Goal: Task Accomplishment & Management: Manage account settings

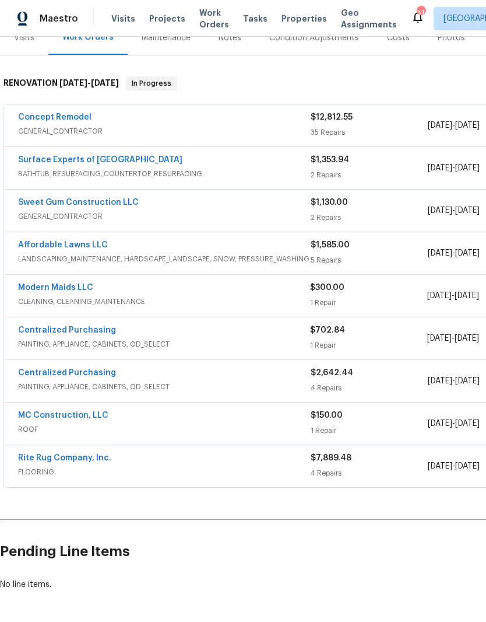
scroll to position [156, 0]
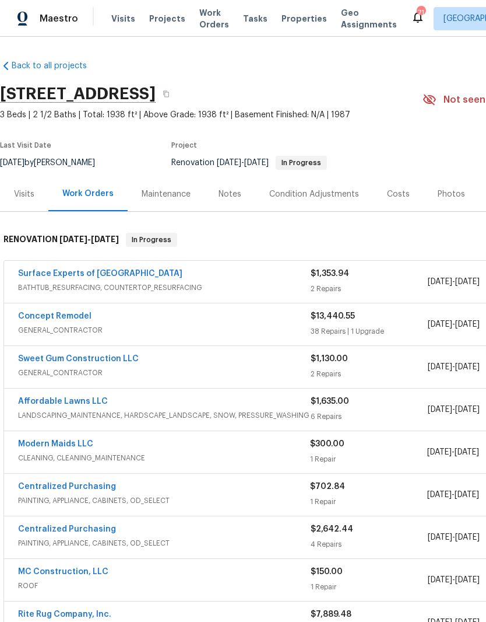
click at [43, 400] on link "Affordable Lawns LLC" at bounding box center [63, 401] width 90 height 8
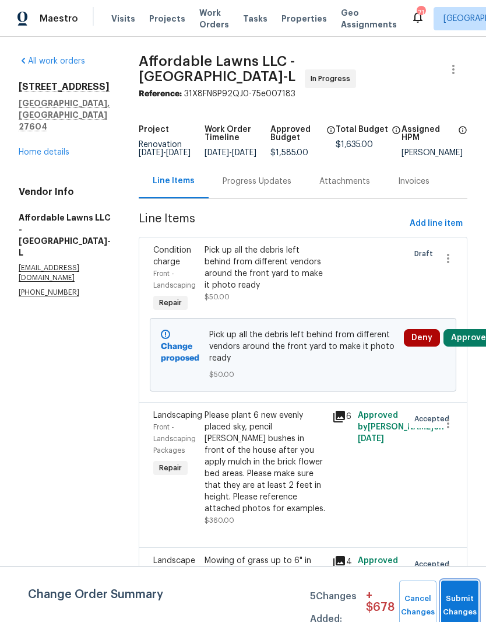
click at [457, 592] on button "Submit Changes" at bounding box center [459, 605] width 37 height 50
click at [461, 591] on button "Submit Changes" at bounding box center [459, 605] width 37 height 50
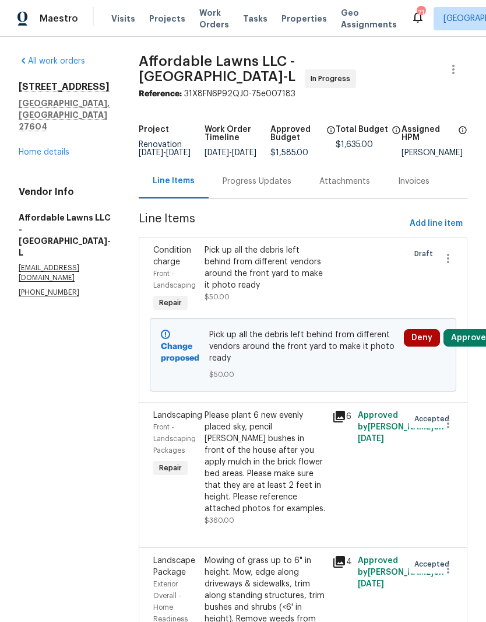
click at [466, 342] on button "Approve" at bounding box center [469, 337] width 50 height 17
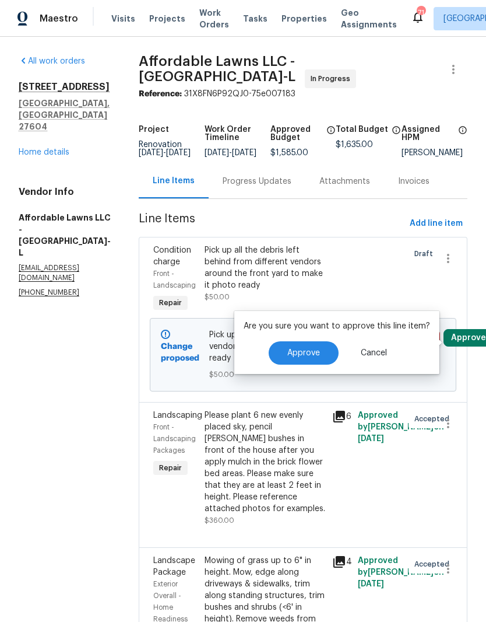
click at [314, 343] on button "Approve" at bounding box center [304, 352] width 70 height 23
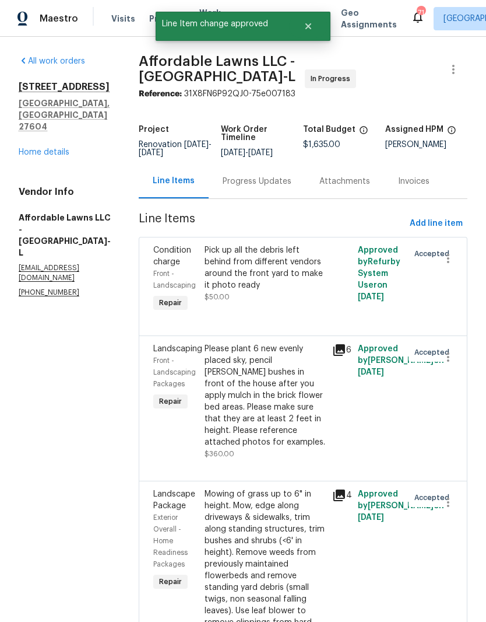
click at [44, 148] on link "Home details" at bounding box center [44, 152] width 51 height 8
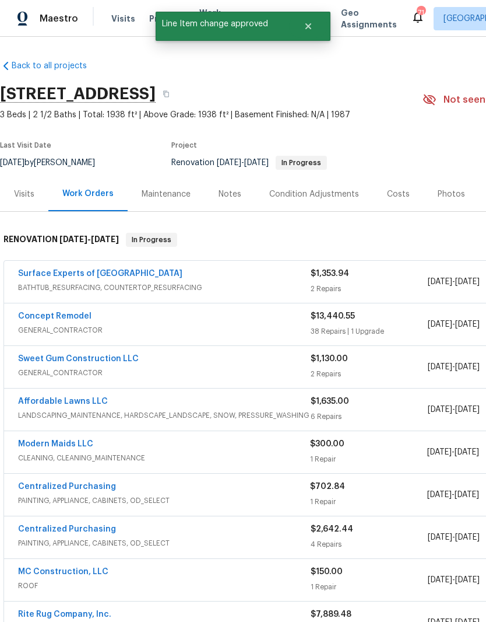
click at [50, 316] on link "Concept Remodel" at bounding box center [54, 316] width 73 height 8
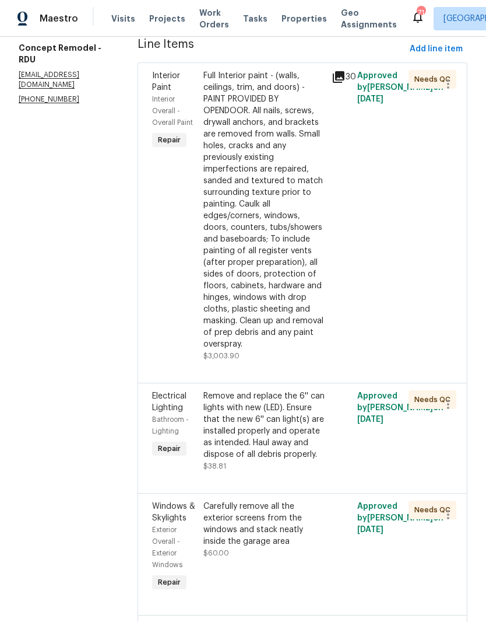
scroll to position [146, 0]
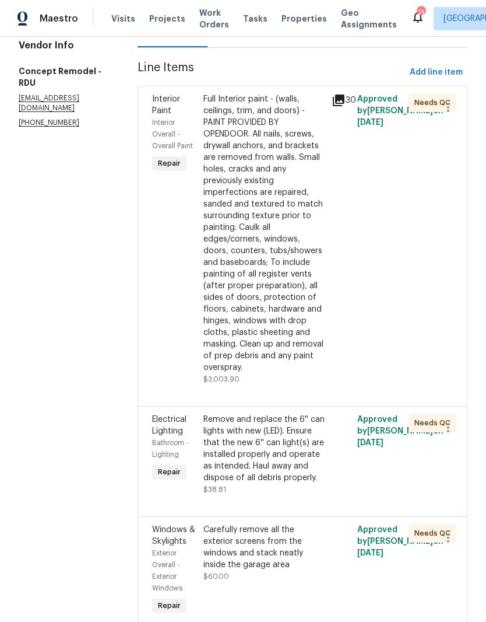
click at [266, 219] on div "Full Interior paint - (walls, ceilings, trim, and doors) - PAINT PROVIDED BY OP…" at bounding box center [264, 233] width 121 height 280
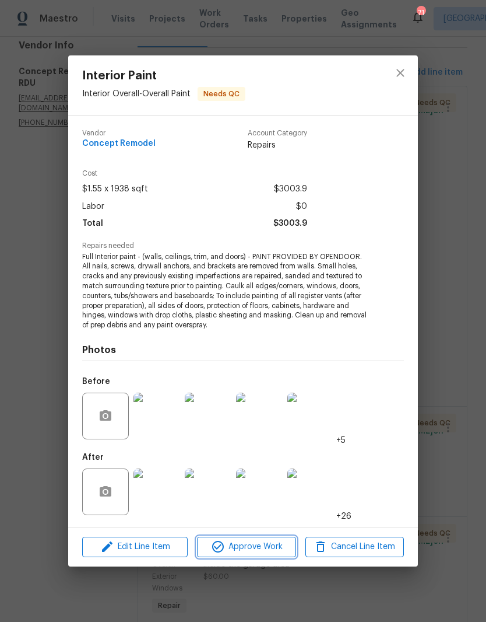
click at [259, 553] on span "Approve Work" at bounding box center [247, 546] width 92 height 15
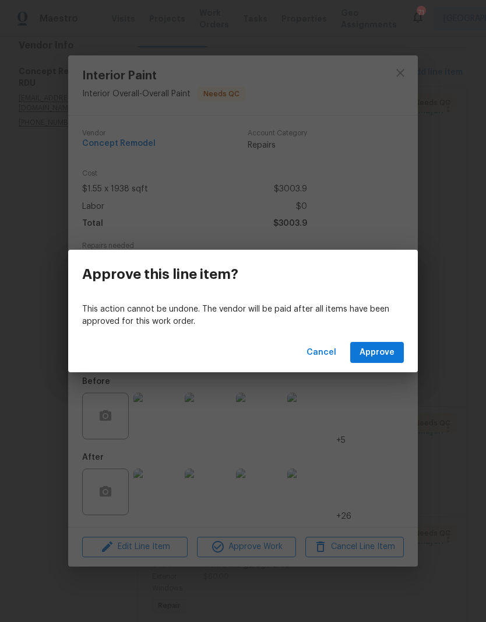
click at [381, 356] on span "Approve" at bounding box center [377, 352] width 35 height 15
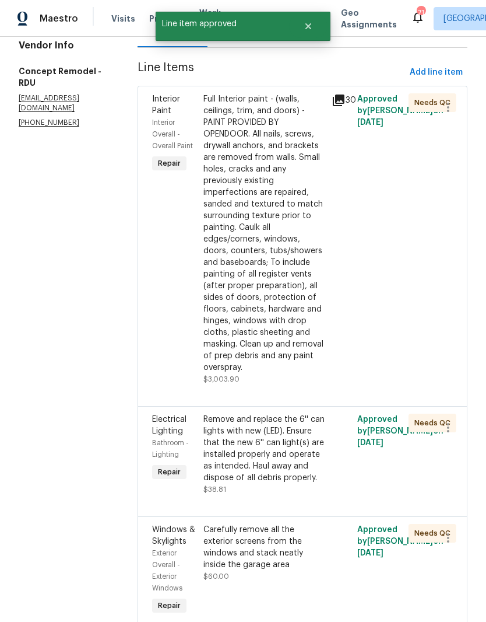
scroll to position [0, 0]
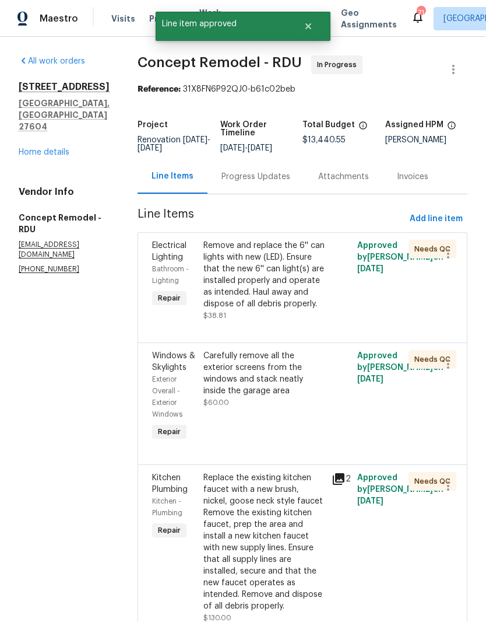
click at [269, 283] on div "Remove and replace the 6'' can lights with new (LED). Ensure that the new 6'' c…" at bounding box center [264, 275] width 121 height 70
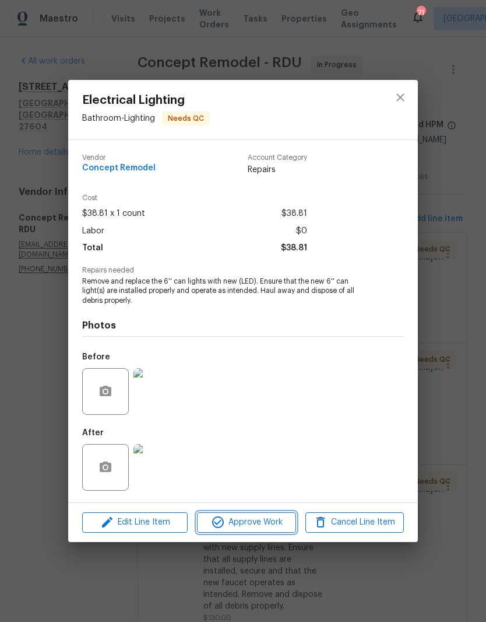
click at [232, 522] on span "Approve Work" at bounding box center [247, 522] width 92 height 15
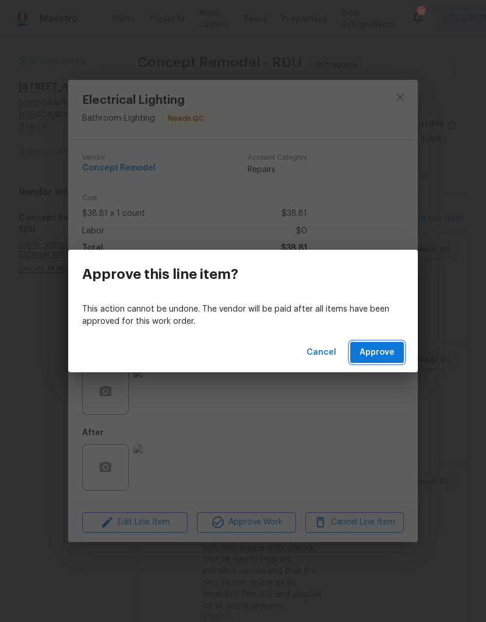
click at [383, 350] on span "Approve" at bounding box center [377, 352] width 35 height 15
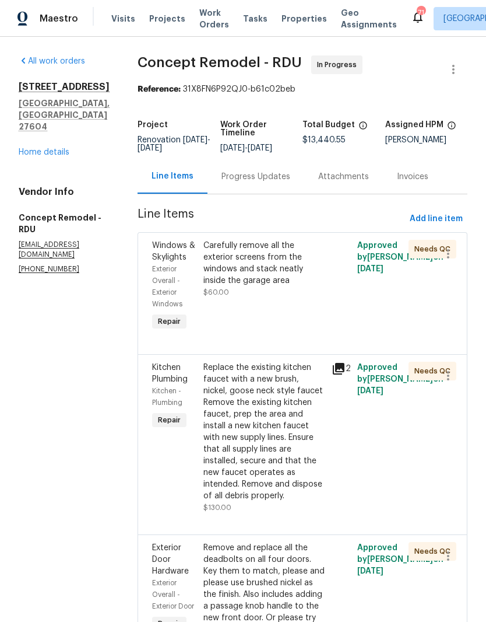
click at [278, 295] on div "Carefully remove all the exterior screens from the windows and stack neatly ins…" at bounding box center [264, 269] width 121 height 58
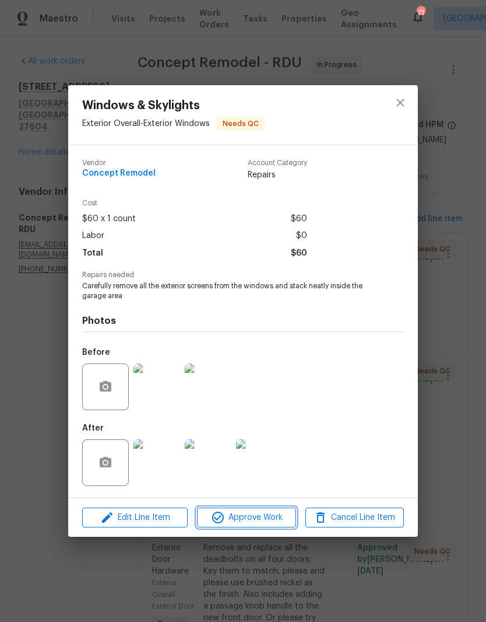
click at [261, 517] on span "Approve Work" at bounding box center [247, 517] width 92 height 15
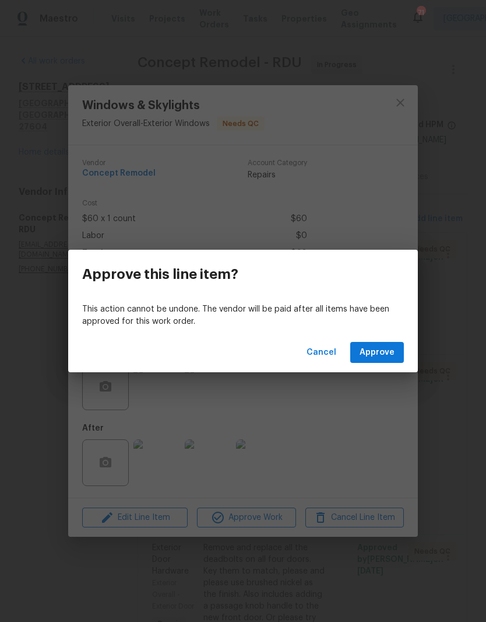
click at [380, 354] on span "Approve" at bounding box center [377, 352] width 35 height 15
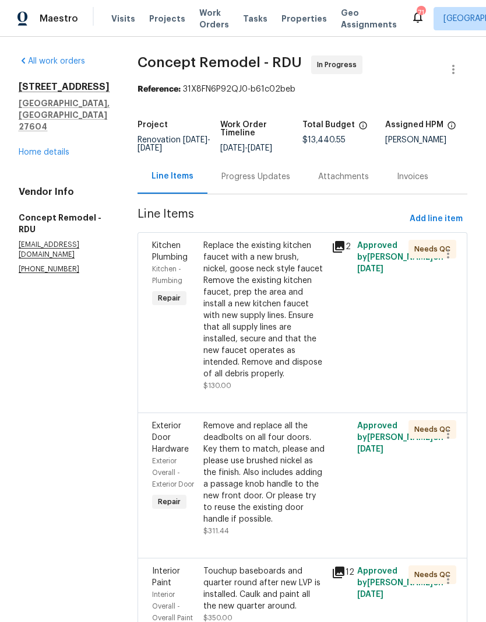
click at [204, 326] on div "Replace the existing kitchen faucet with a new brush, nickel, goose neck style …" at bounding box center [264, 310] width 121 height 140
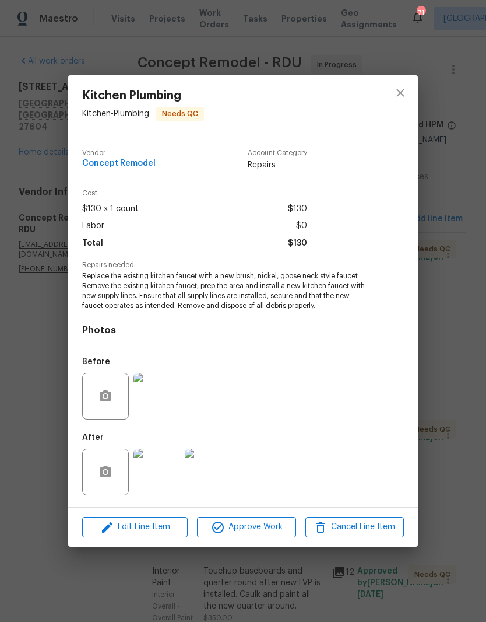
click at [164, 472] on img at bounding box center [157, 471] width 47 height 47
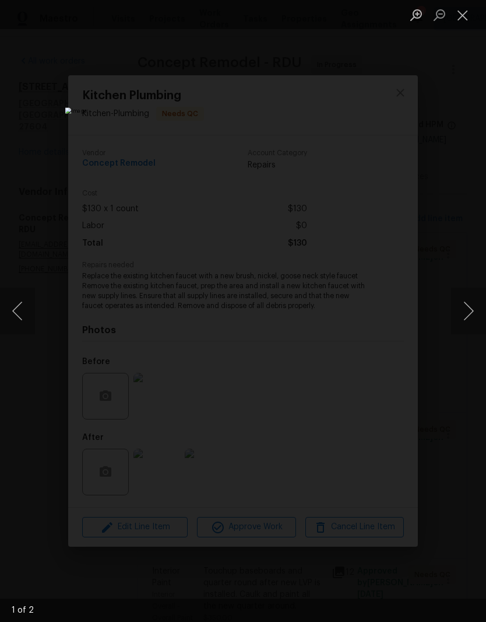
click at [463, 20] on button "Close lightbox" at bounding box center [462, 15] width 23 height 20
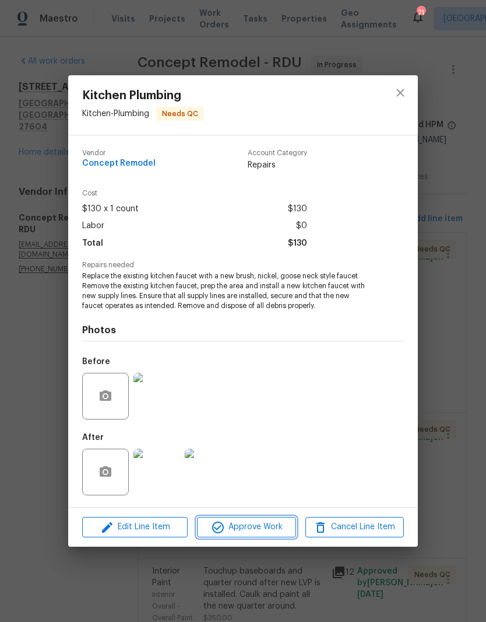
click at [266, 528] on span "Approve Work" at bounding box center [247, 527] width 92 height 15
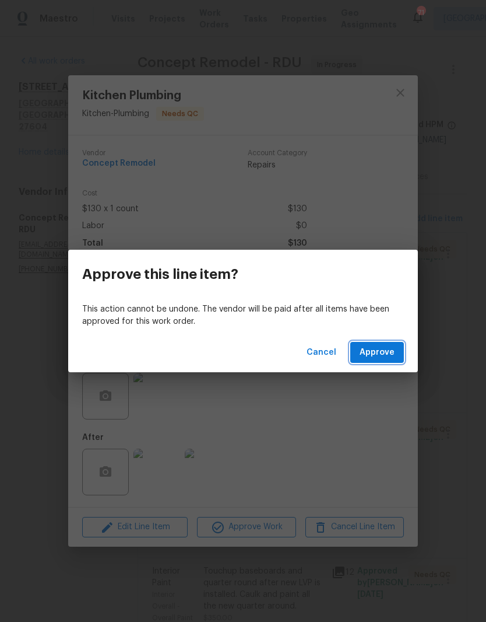
click at [383, 354] on span "Approve" at bounding box center [377, 352] width 35 height 15
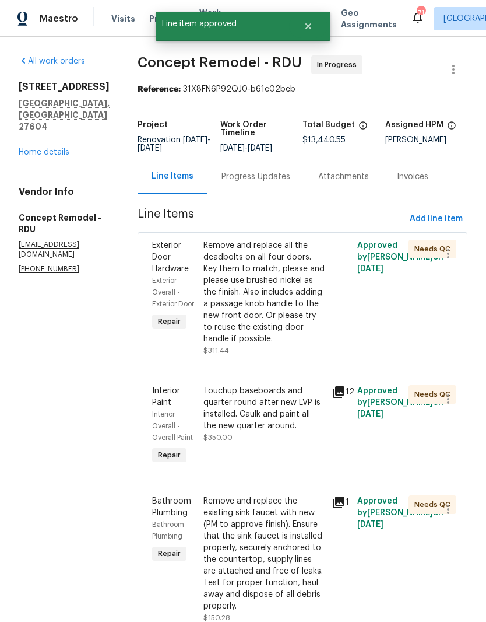
click at [259, 281] on div "Remove and replace all the deadbolts on all four doors. Key them to match, plea…" at bounding box center [264, 292] width 121 height 105
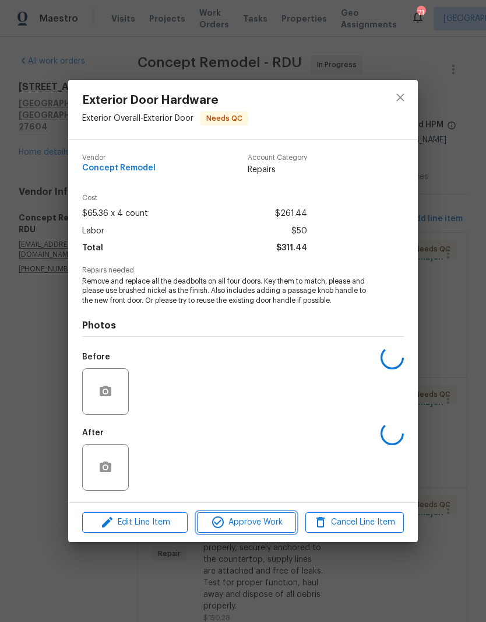
click at [267, 517] on span "Approve Work" at bounding box center [247, 522] width 92 height 15
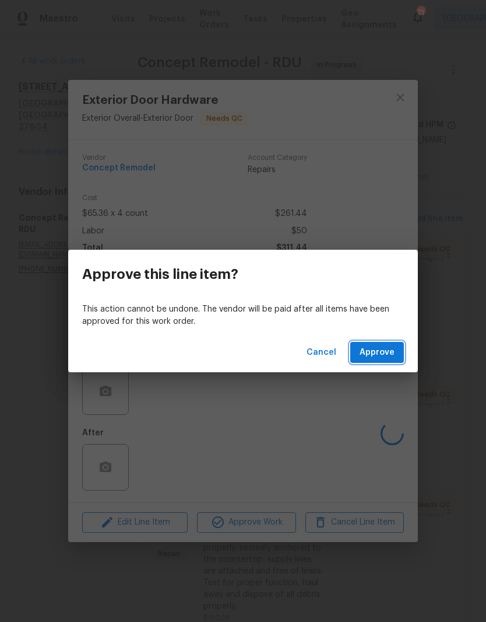
click at [371, 349] on span "Approve" at bounding box center [377, 352] width 35 height 15
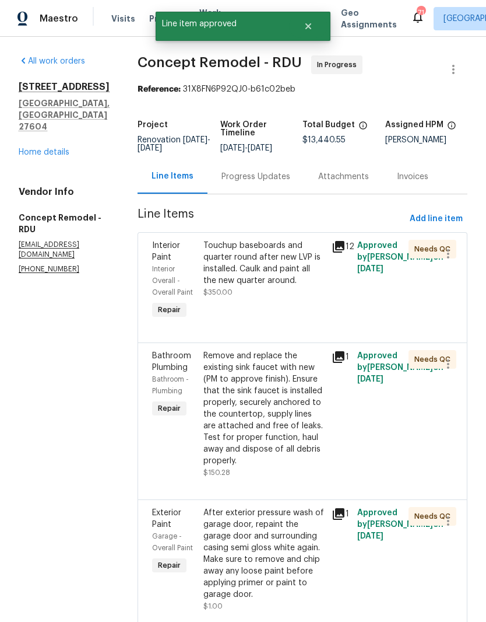
click at [268, 278] on div "Touchup baseboards and quarter round after new LVP is installed. Caulk and pain…" at bounding box center [264, 263] width 121 height 47
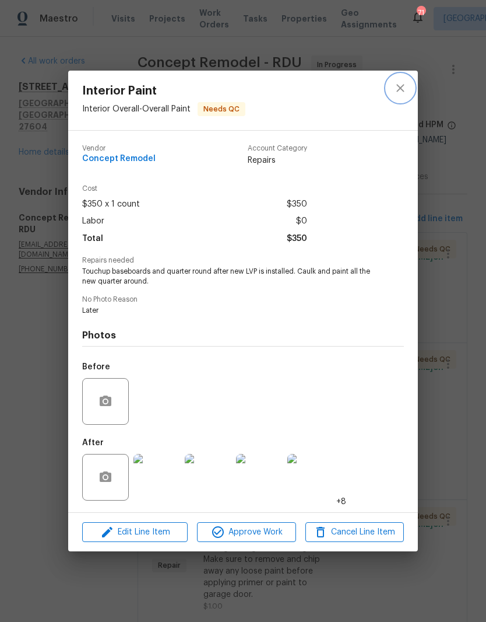
click at [398, 88] on icon "close" at bounding box center [401, 88] width 14 height 14
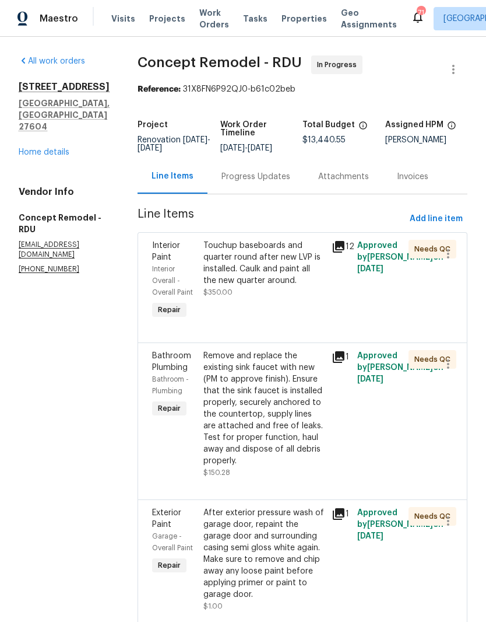
click at [204, 407] on div "Remove and replace the existing sink faucet with new (PM to approve finish). En…" at bounding box center [264, 408] width 121 height 117
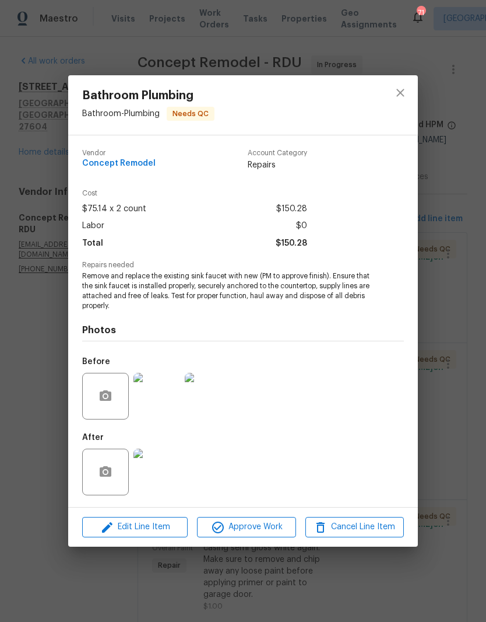
click at [145, 472] on img at bounding box center [157, 471] width 47 height 47
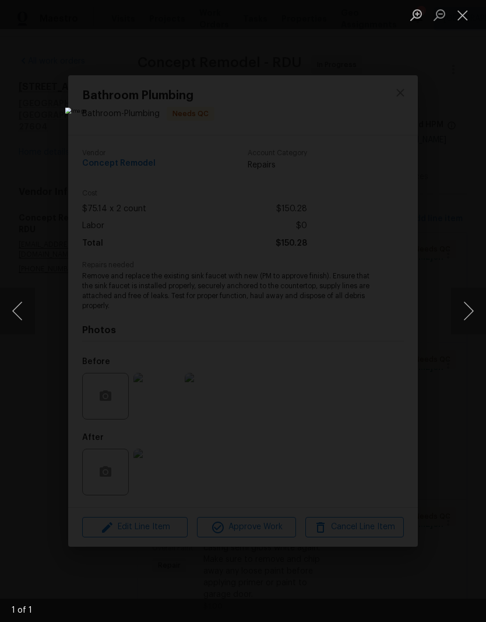
click at [17, 309] on button "Previous image" at bounding box center [17, 310] width 35 height 47
click at [466, 16] on button "Close lightbox" at bounding box center [462, 15] width 23 height 20
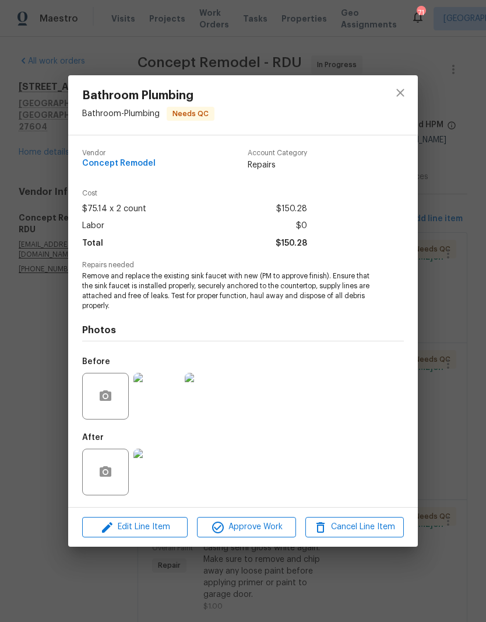
click at [204, 401] on img at bounding box center [208, 396] width 47 height 47
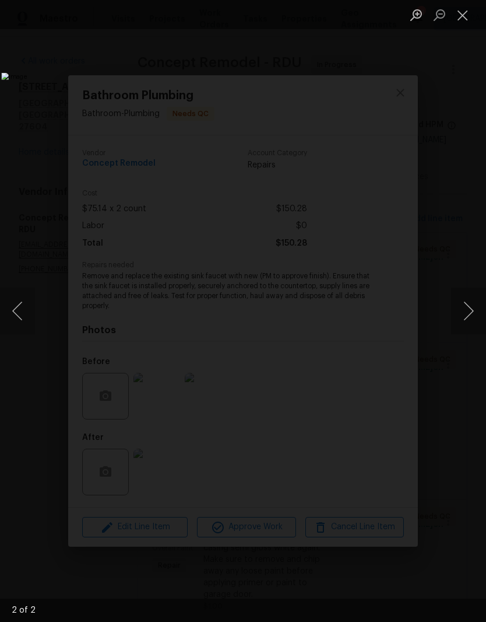
click at [463, 16] on button "Close lightbox" at bounding box center [462, 15] width 23 height 20
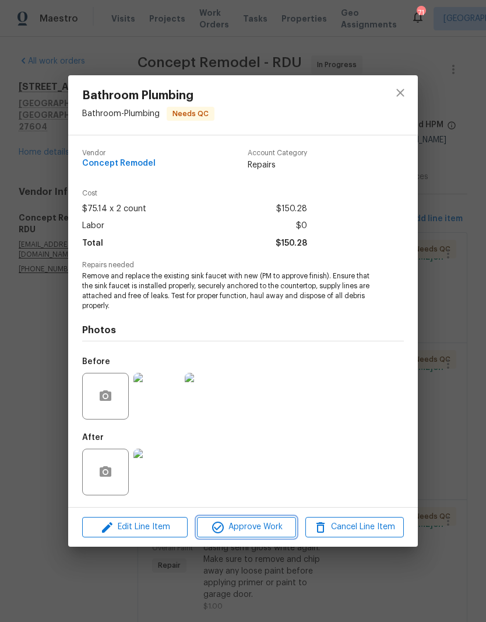
click at [261, 524] on span "Approve Work" at bounding box center [247, 527] width 92 height 15
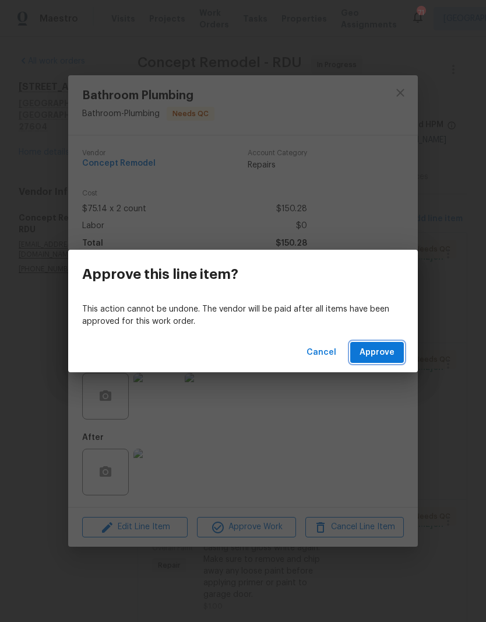
click at [374, 354] on span "Approve" at bounding box center [377, 352] width 35 height 15
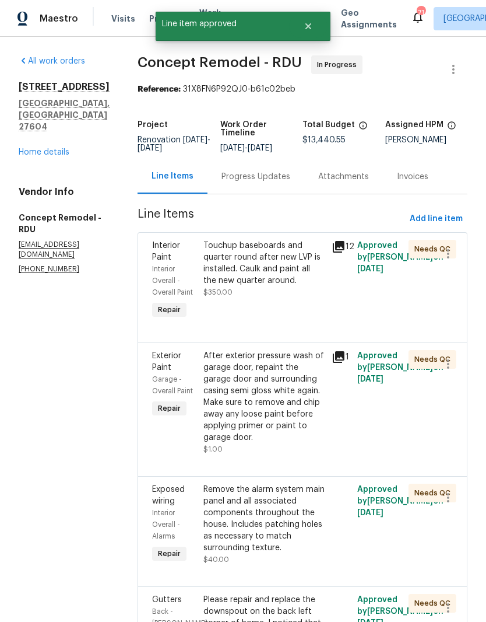
click at [275, 269] on div "Touchup baseboards and quarter round after new LVP is installed. Caulk and pain…" at bounding box center [264, 263] width 121 height 47
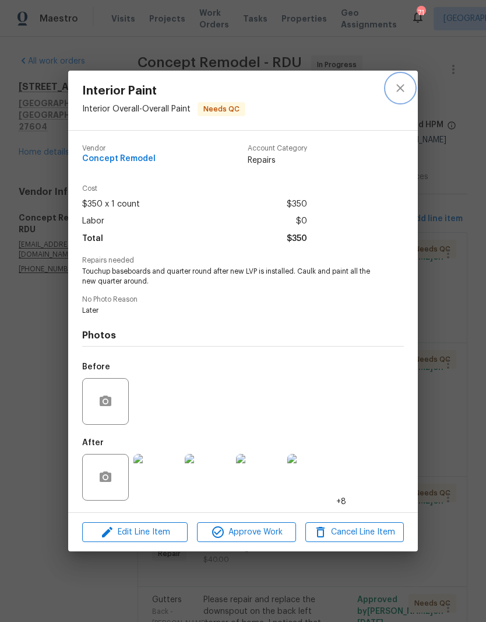
click at [400, 89] on icon "close" at bounding box center [401, 88] width 14 height 14
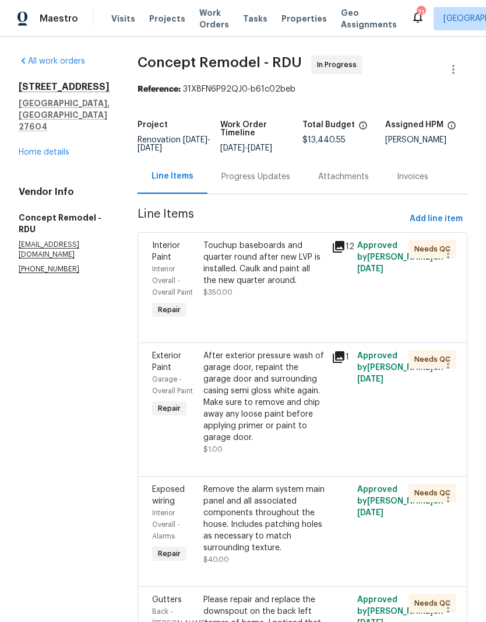
click at [266, 288] on div "Touchup baseboards and quarter round after new LVP is installed. Caulk and pain…" at bounding box center [264, 269] width 121 height 58
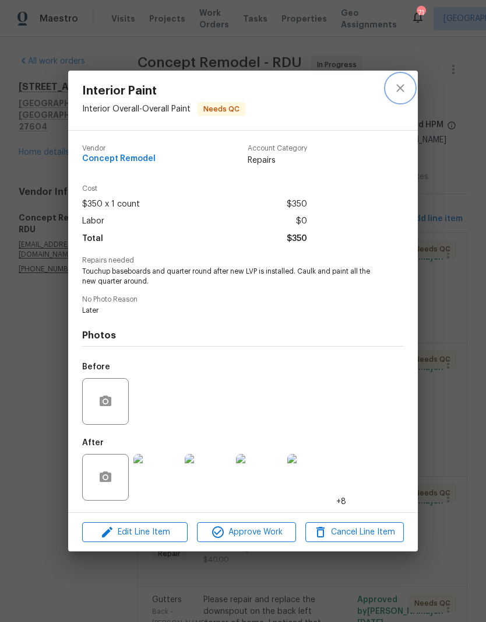
click at [413, 89] on button "close" at bounding box center [401, 88] width 28 height 28
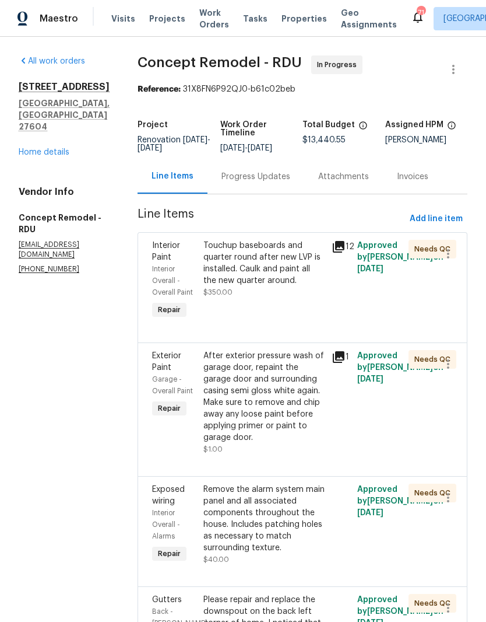
scroll to position [27, 0]
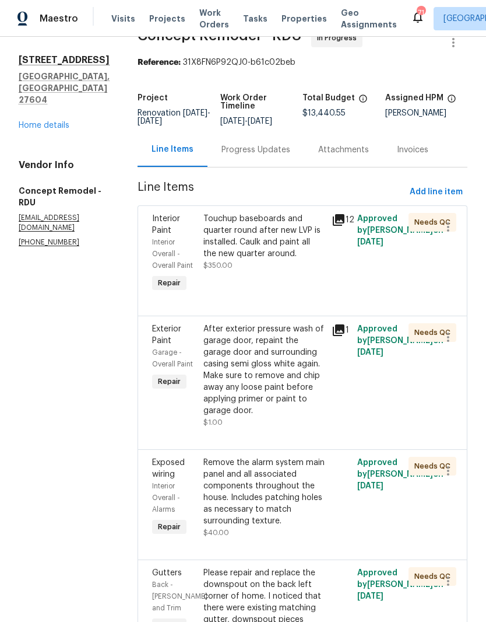
click at [265, 356] on div "After exterior pressure wash of garage door, repaint the garage door and surrou…" at bounding box center [264, 369] width 121 height 93
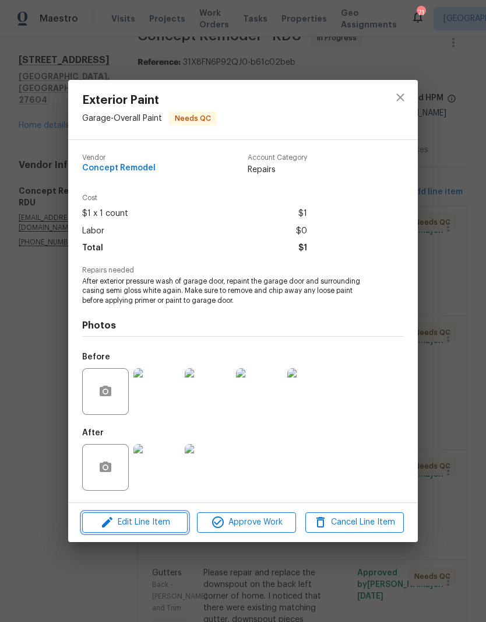
click at [155, 528] on span "Edit Line Item" at bounding box center [135, 522] width 99 height 15
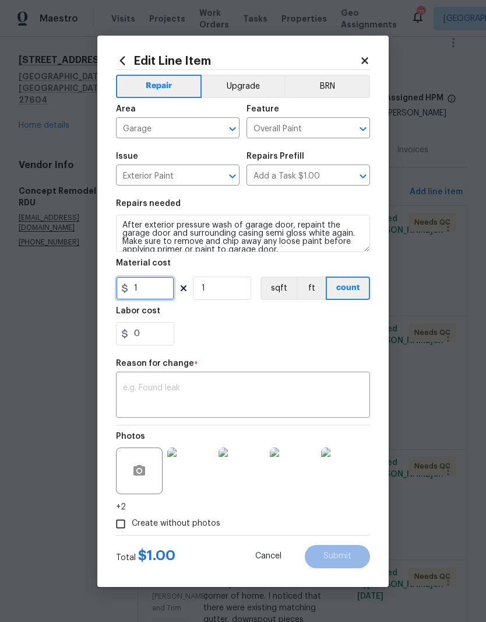
click at [149, 289] on input "1" at bounding box center [145, 287] width 58 height 23
type input "150"
click at [224, 332] on div "0" at bounding box center [243, 333] width 254 height 23
click at [133, 392] on textarea at bounding box center [243, 396] width 240 height 24
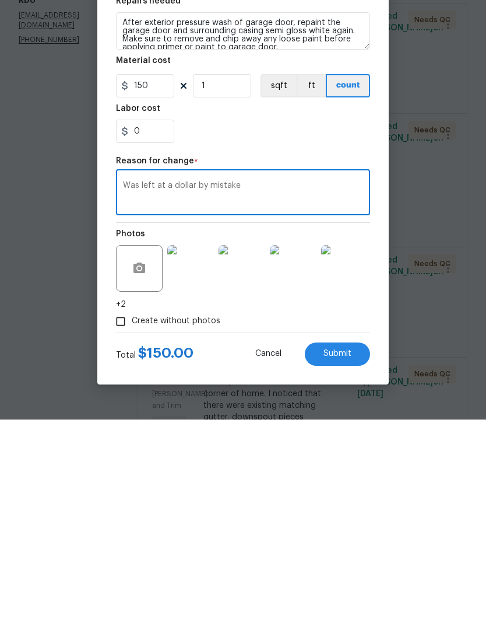
type textarea "Was left at a dollar by mistake"
click at [335, 545] on button "Submit" at bounding box center [337, 556] width 65 height 23
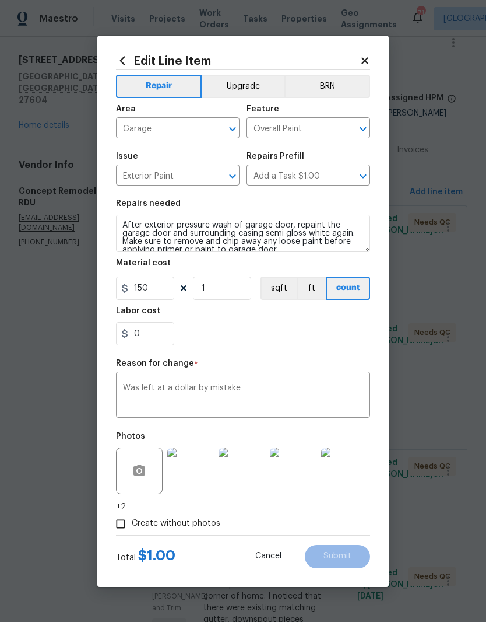
type input "1"
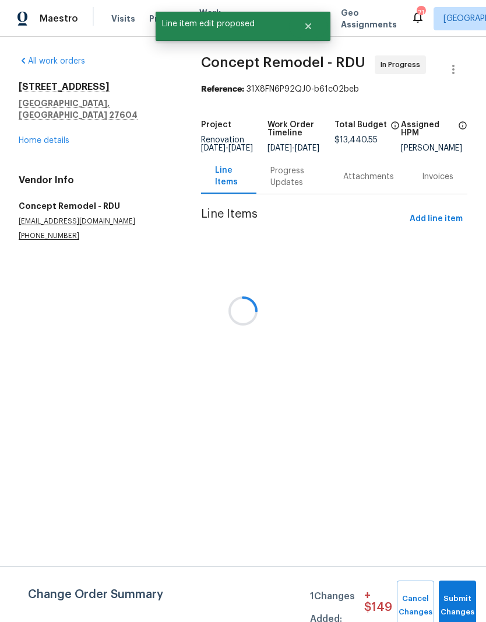
scroll to position [0, 0]
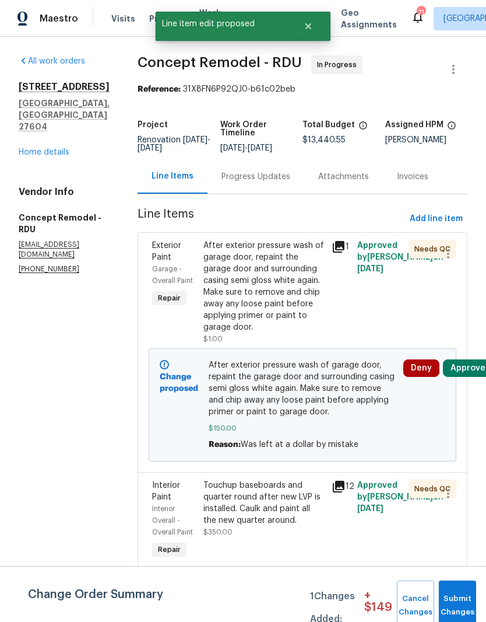
click at [461, 360] on button "Approve" at bounding box center [468, 367] width 50 height 17
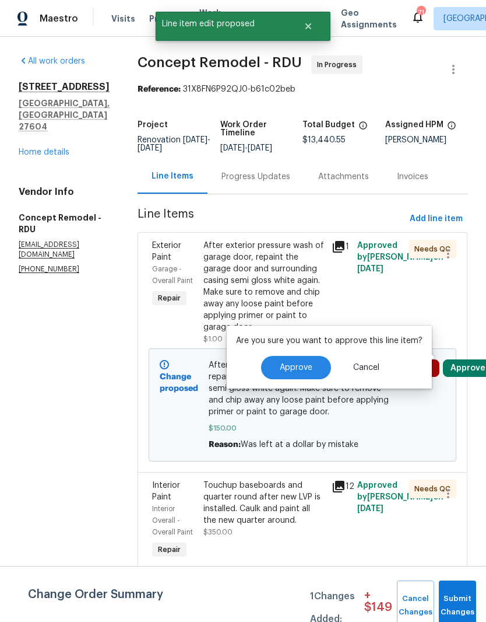
click at [310, 369] on span "Approve" at bounding box center [296, 367] width 33 height 9
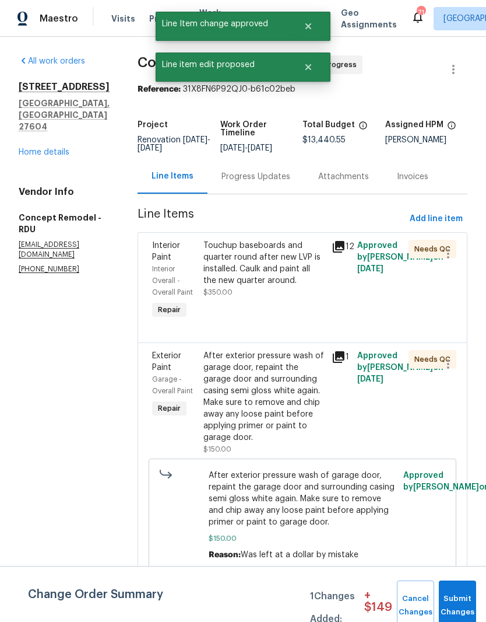
click at [457, 591] on button "Submit Changes" at bounding box center [457, 605] width 37 height 50
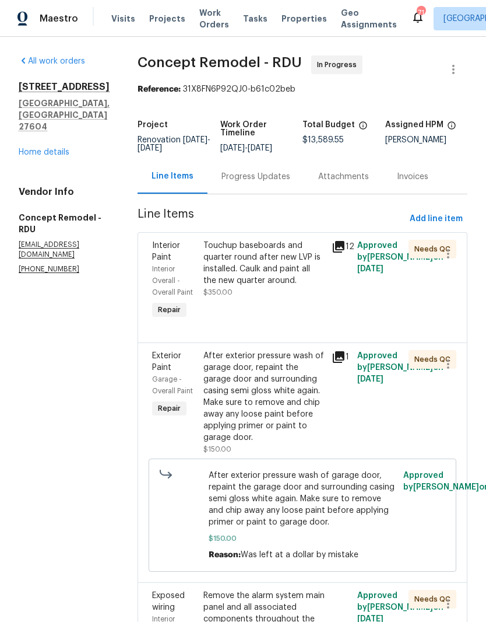
click at [204, 377] on div "After exterior pressure wash of garage door, repaint the garage door and surrou…" at bounding box center [264, 396] width 121 height 93
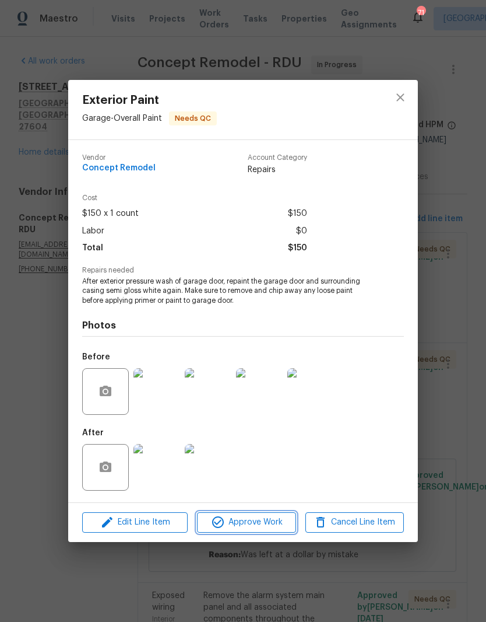
click at [237, 514] on button "Approve Work" at bounding box center [246, 522] width 99 height 20
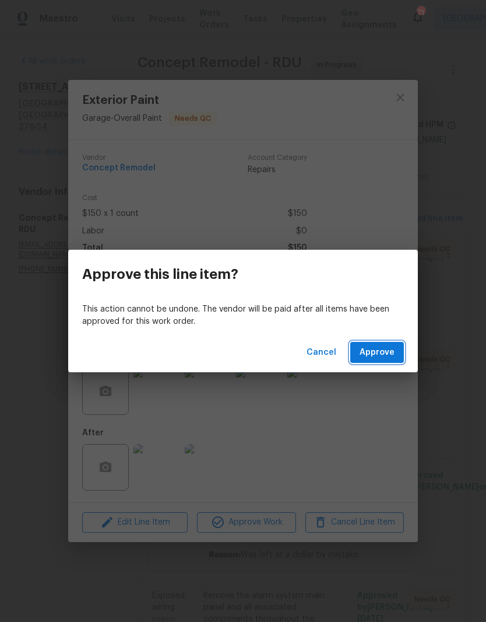
click at [395, 352] on button "Approve" at bounding box center [377, 353] width 54 height 22
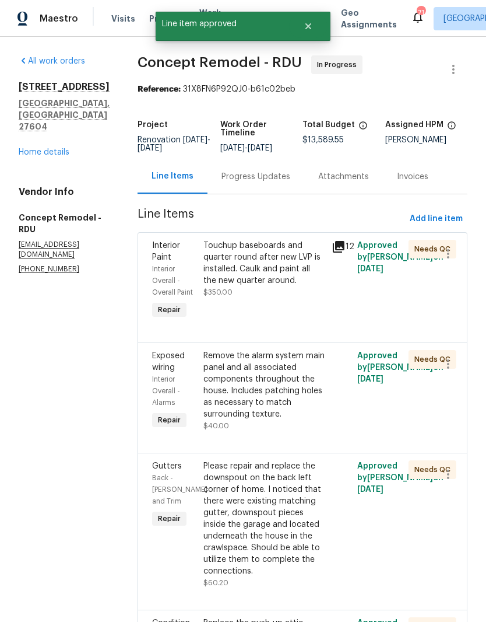
click at [206, 370] on div "Remove the alarm system main panel and all associated components throughout the…" at bounding box center [264, 385] width 121 height 70
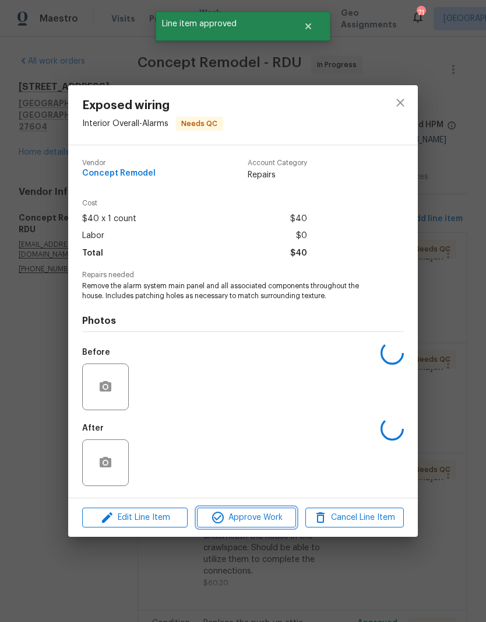
click at [277, 518] on span "Approve Work" at bounding box center [247, 517] width 92 height 15
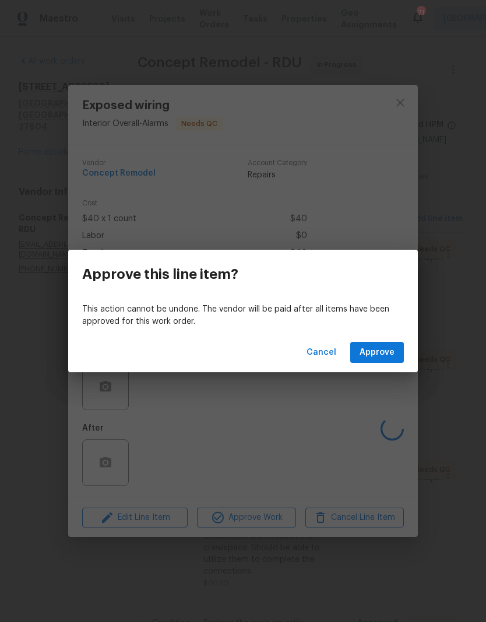
click at [389, 355] on span "Approve" at bounding box center [377, 352] width 35 height 15
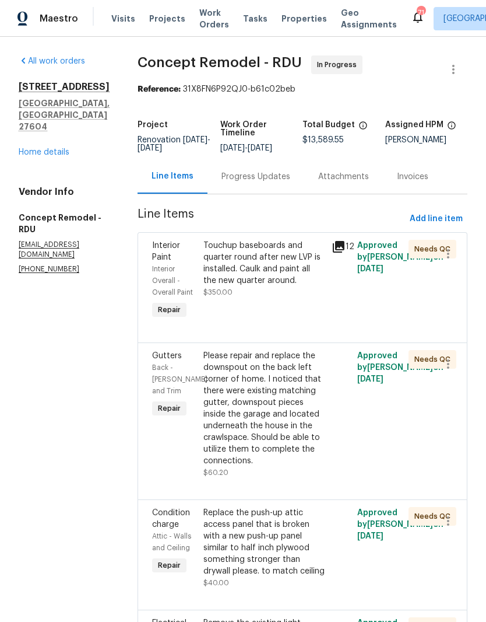
click at [204, 406] on div "Please repair and replace the downspout on the back left corner of home. I noti…" at bounding box center [264, 408] width 121 height 117
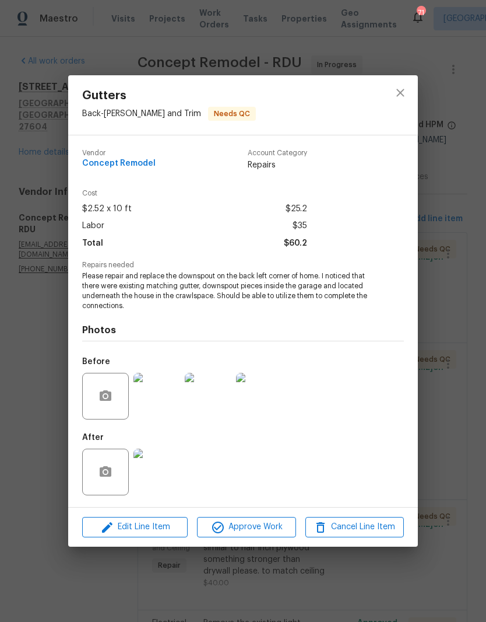
click at [149, 476] on img at bounding box center [157, 471] width 47 height 47
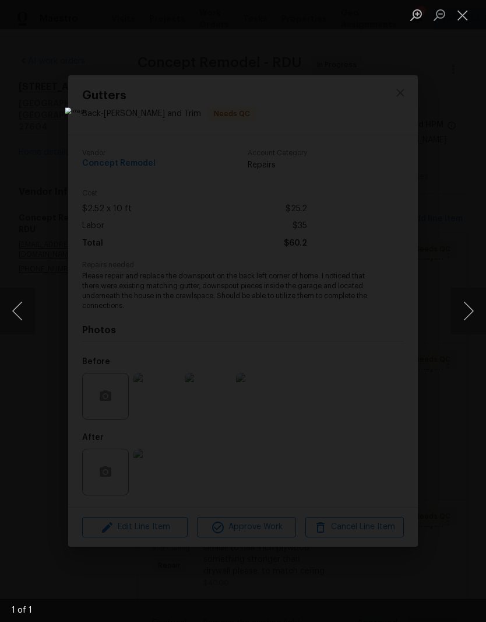
click at [461, 13] on button "Close lightbox" at bounding box center [462, 15] width 23 height 20
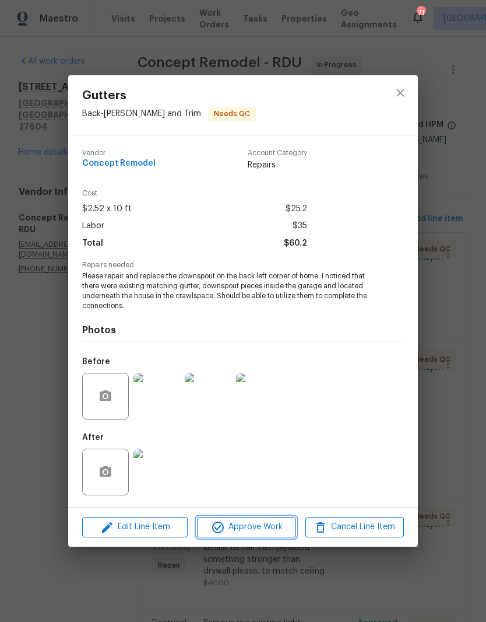
click at [266, 528] on span "Approve Work" at bounding box center [247, 527] width 92 height 15
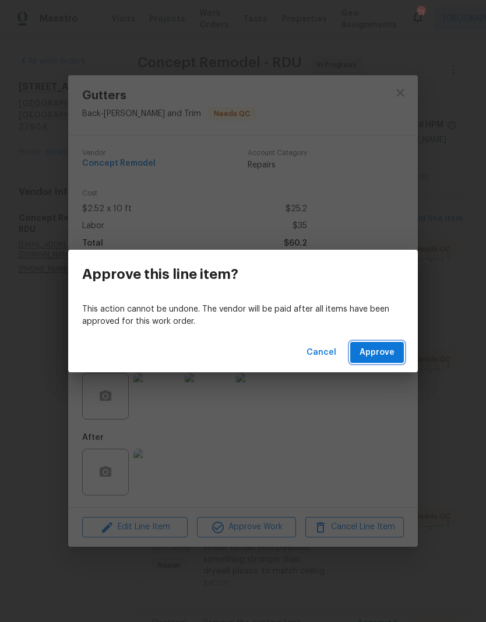
click at [378, 343] on button "Approve" at bounding box center [377, 353] width 54 height 22
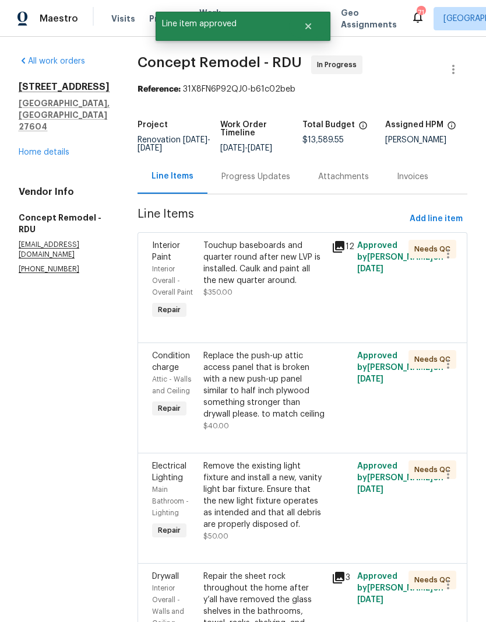
click at [204, 372] on div "Replace the push-up attic access panel that is broken with a new push-up panel …" at bounding box center [264, 385] width 121 height 70
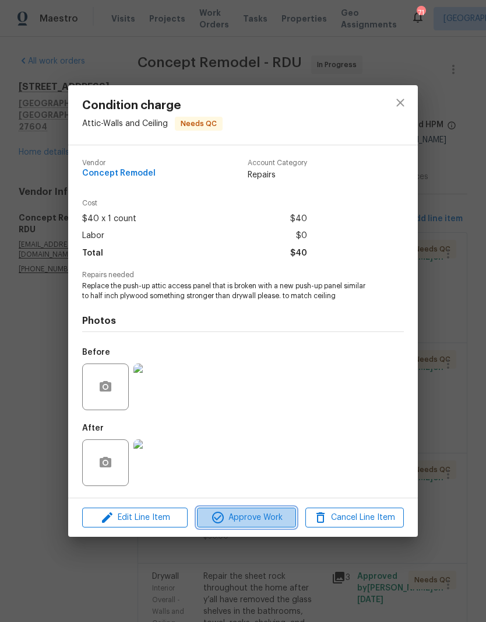
click at [211, 518] on icon "button" at bounding box center [218, 517] width 14 height 14
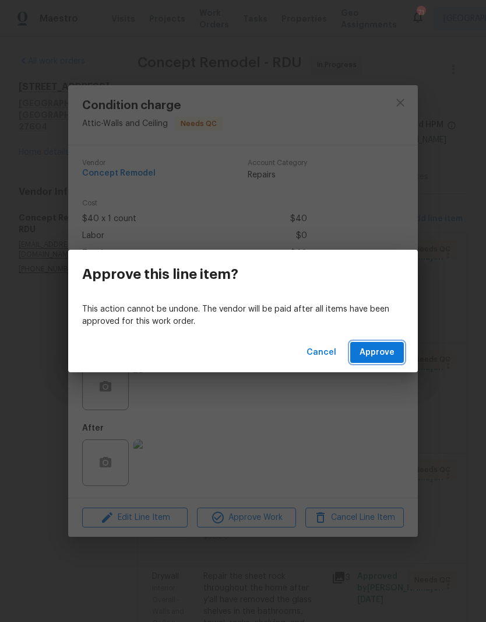
click at [387, 353] on span "Approve" at bounding box center [377, 352] width 35 height 15
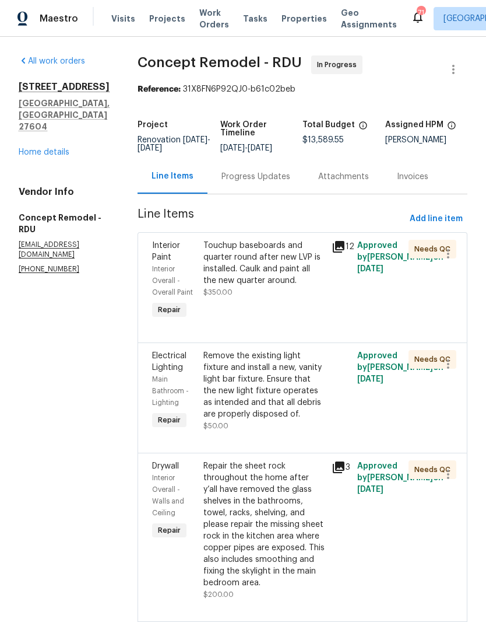
click at [204, 370] on div "Remove the existing light fixture and install a new, vanity light bar fixture. …" at bounding box center [264, 385] width 121 height 70
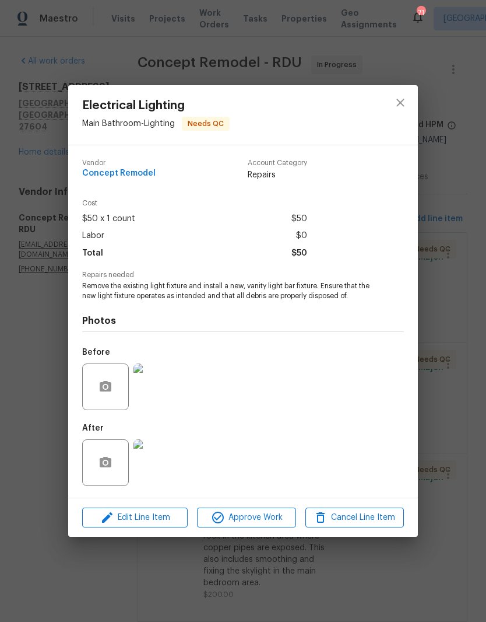
click at [241, 517] on span "Approve Work" at bounding box center [247, 517] width 92 height 15
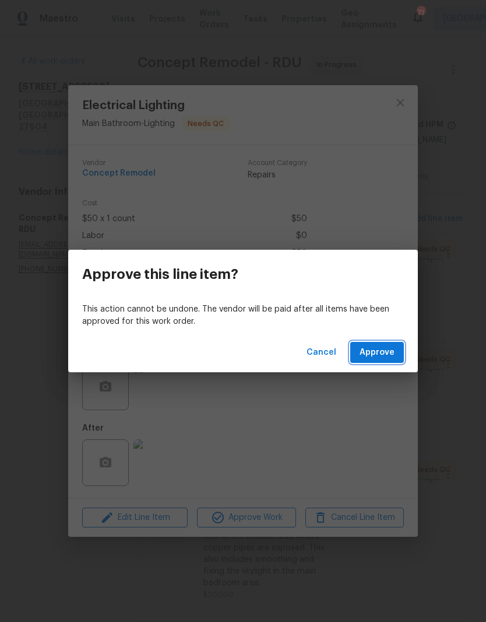
click at [389, 360] on button "Approve" at bounding box center [377, 353] width 54 height 22
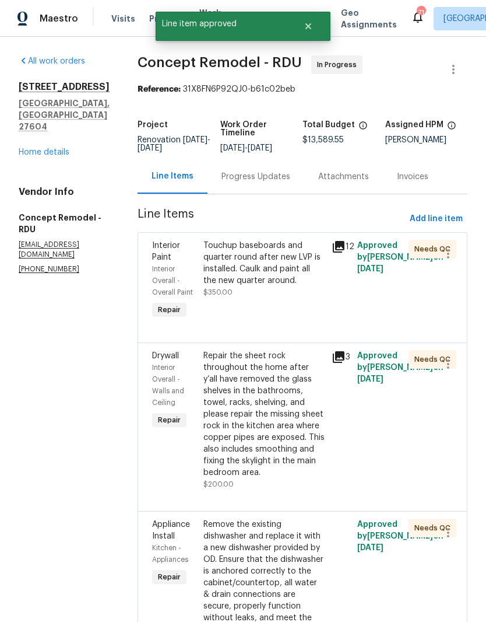
click at [204, 411] on div "Repair the sheet rock throughout the home after y’all have removed the glass sh…" at bounding box center [264, 414] width 121 height 128
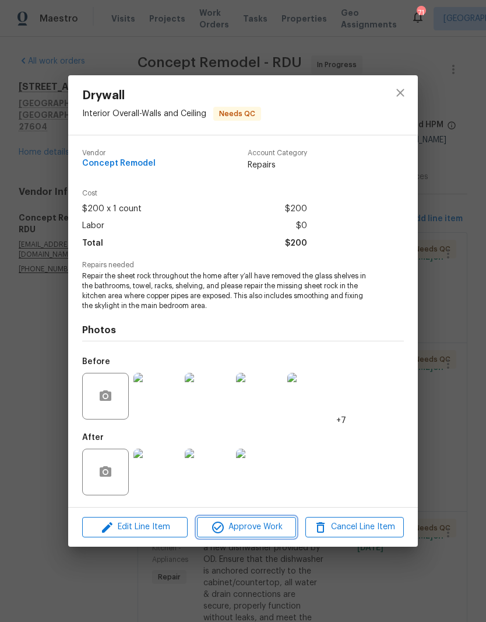
click at [224, 526] on icon "button" at bounding box center [218, 527] width 14 height 14
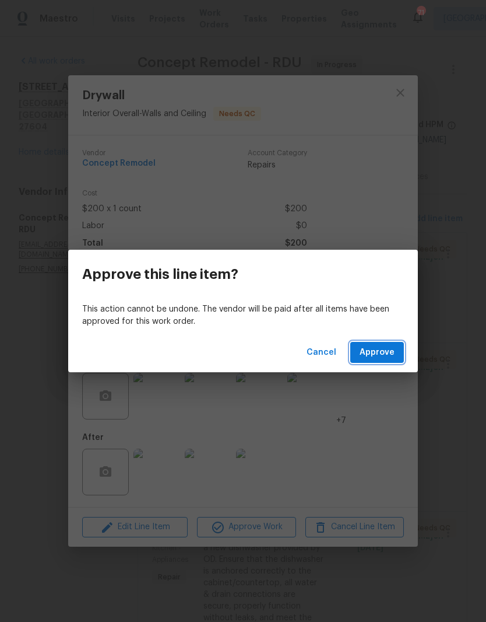
click at [390, 354] on span "Approve" at bounding box center [377, 352] width 35 height 15
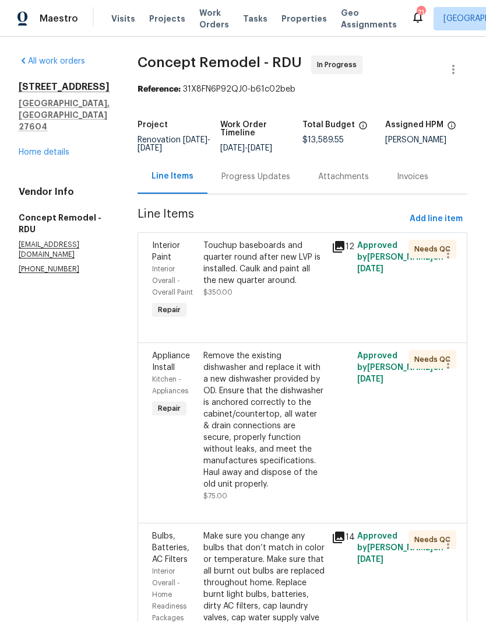
click at [204, 447] on div "Remove the existing dishwasher and replace it with a new dishwasher provided by…" at bounding box center [264, 420] width 121 height 140
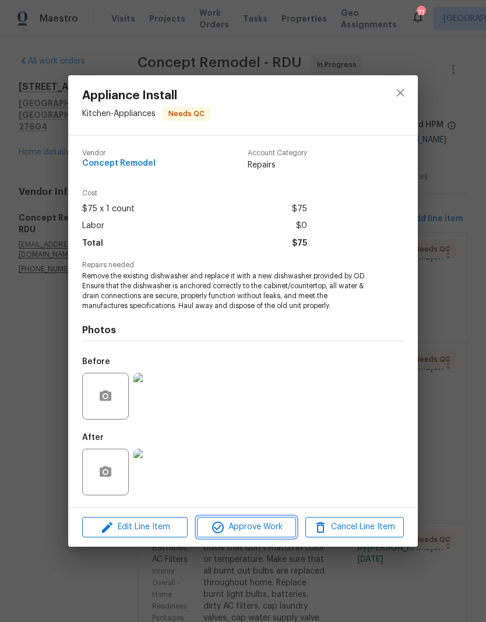
click at [224, 528] on icon "button" at bounding box center [218, 527] width 14 height 14
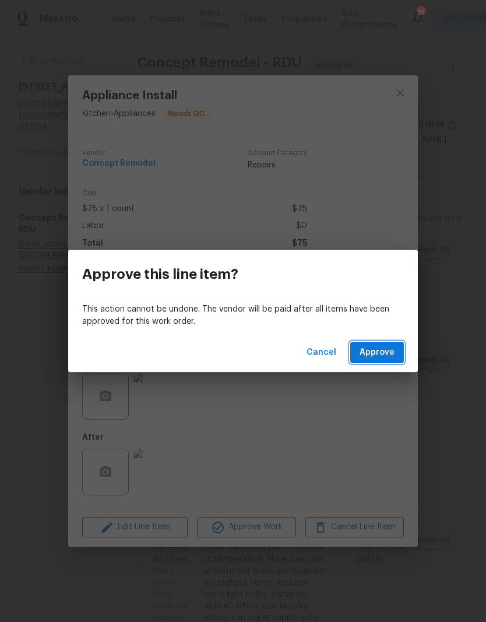
click at [398, 351] on button "Approve" at bounding box center [377, 353] width 54 height 22
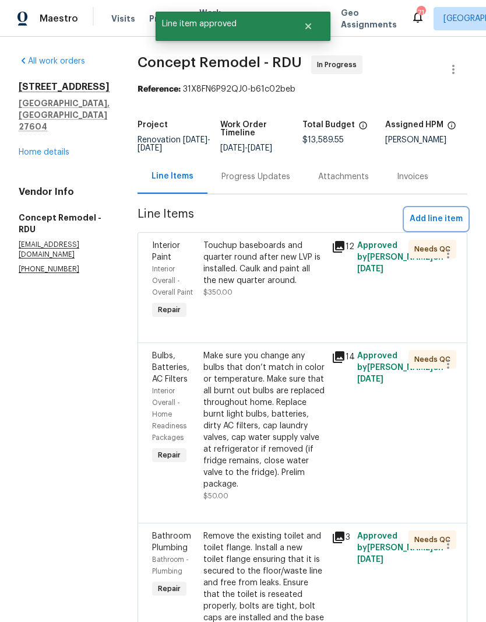
click at [437, 217] on span "Add line item" at bounding box center [436, 219] width 53 height 15
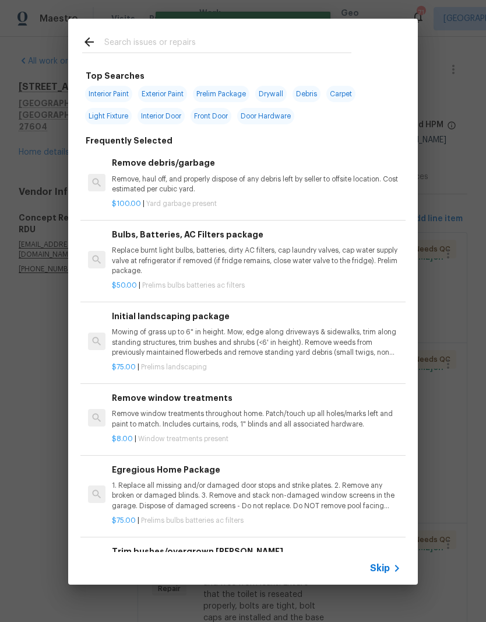
click at [136, 38] on input "text" at bounding box center [227, 43] width 247 height 17
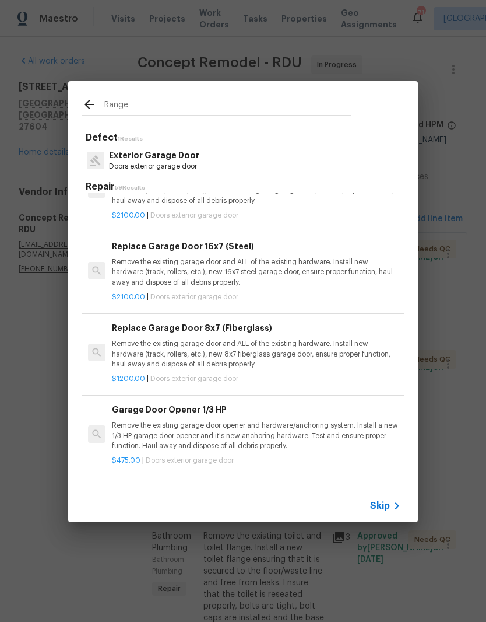
scroll to position [720, -1]
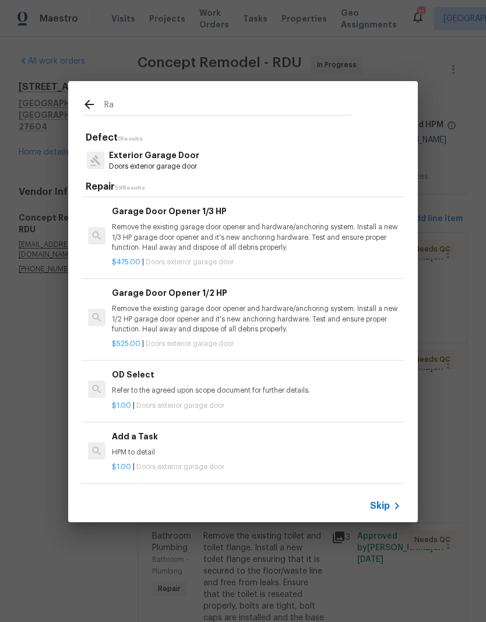
type input "R"
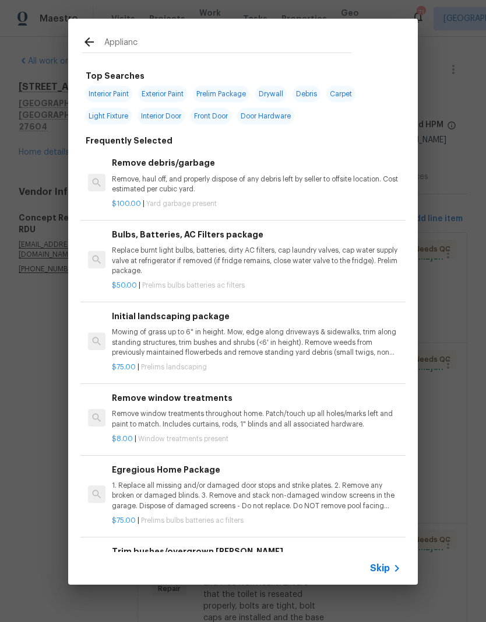
type input "Appliance"
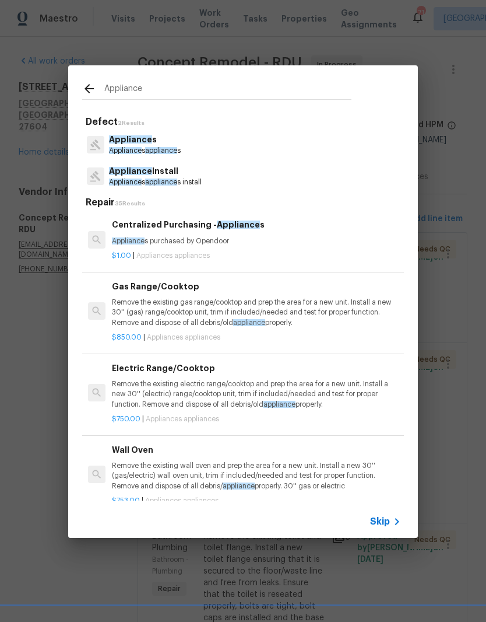
click at [134, 180] on span "Appliance" at bounding box center [125, 181] width 33 height 7
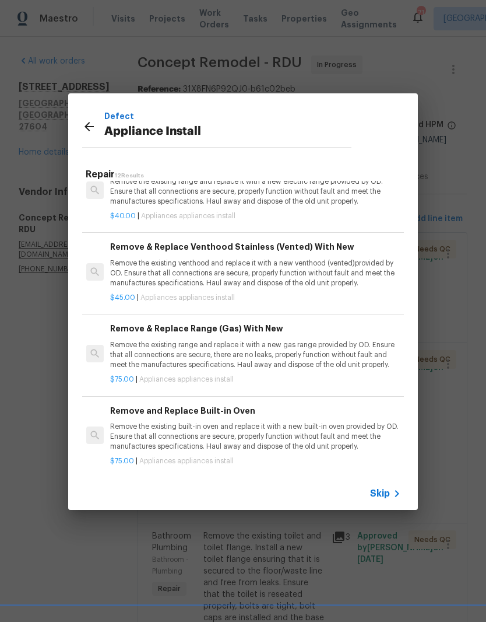
scroll to position [521, 2]
click at [152, 345] on p "Remove the existing range and replace it with a new gas range provided by OD. E…" at bounding box center [254, 356] width 289 height 30
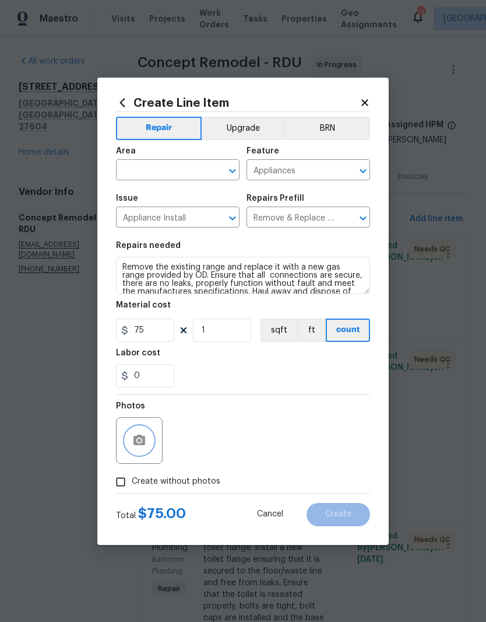
click at [139, 440] on circle "button" at bounding box center [139, 439] width 3 height 3
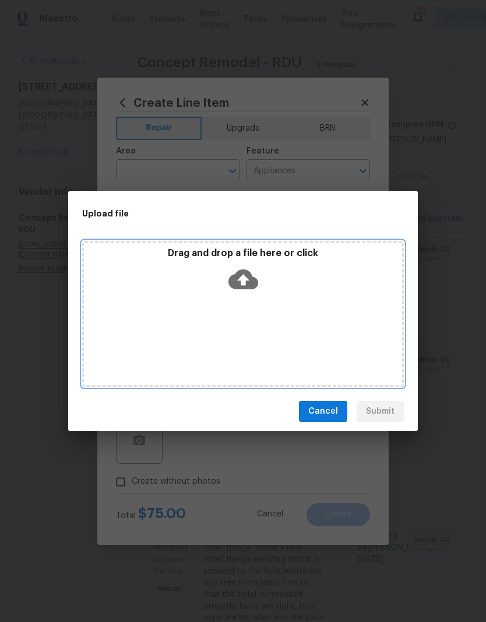
click at [332, 321] on div "Drag and drop a file here or click" at bounding box center [243, 314] width 322 height 146
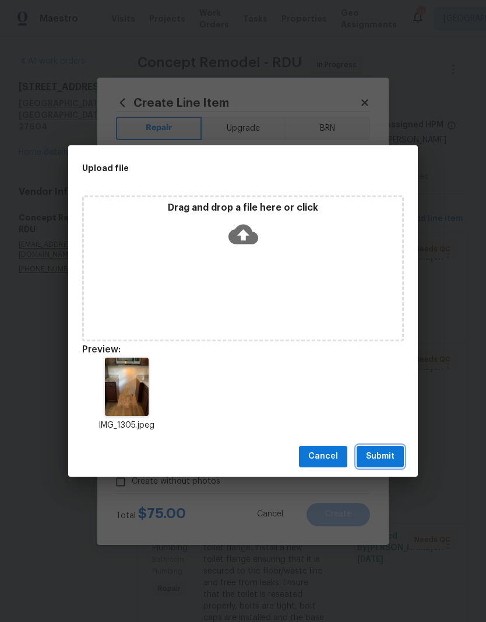
click at [381, 451] on span "Submit" at bounding box center [380, 456] width 29 height 15
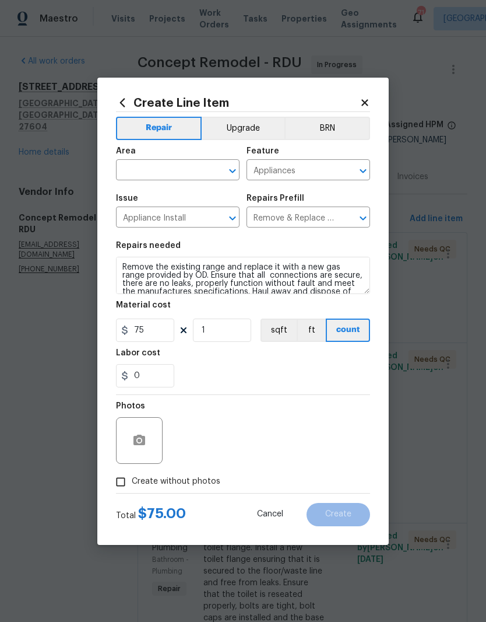
click at [156, 173] on input "text" at bounding box center [161, 171] width 91 height 18
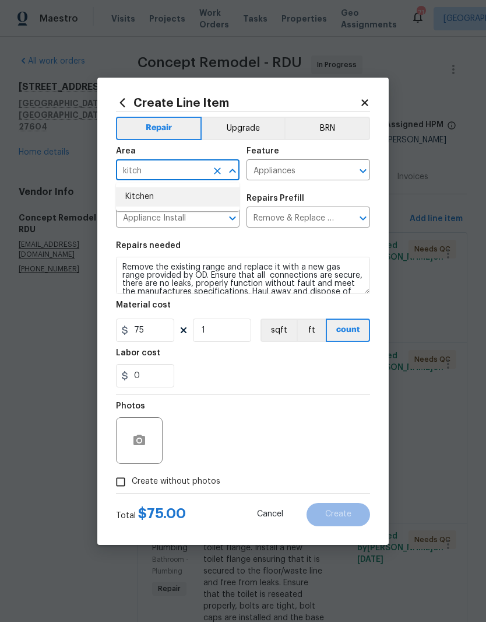
click at [143, 200] on li "Kitchen" at bounding box center [178, 196] width 124 height 19
type input "Kitchen"
click at [197, 245] on div "Repairs needed" at bounding box center [243, 248] width 254 height 15
click at [114, 483] on input "Create without photos" at bounding box center [121, 482] width 22 height 22
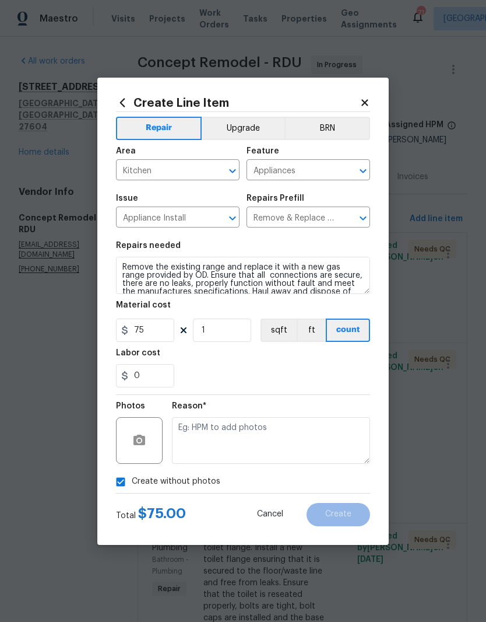
click at [118, 478] on input "Create without photos" at bounding box center [121, 482] width 22 height 22
checkbox input "false"
click at [199, 376] on div "0" at bounding box center [243, 375] width 254 height 23
click at [343, 512] on span "Create" at bounding box center [338, 514] width 26 height 9
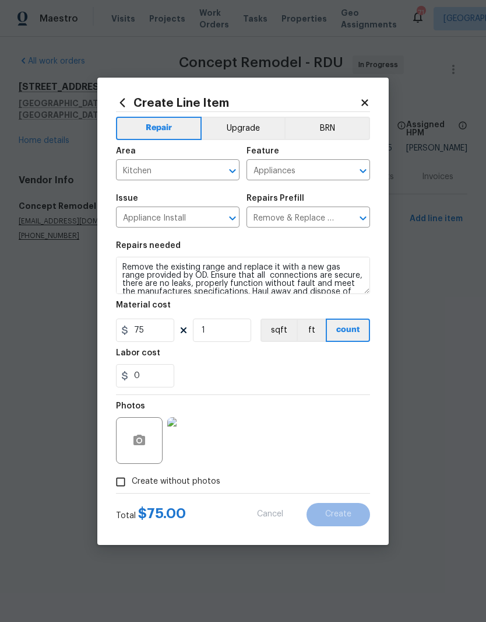
type input "0"
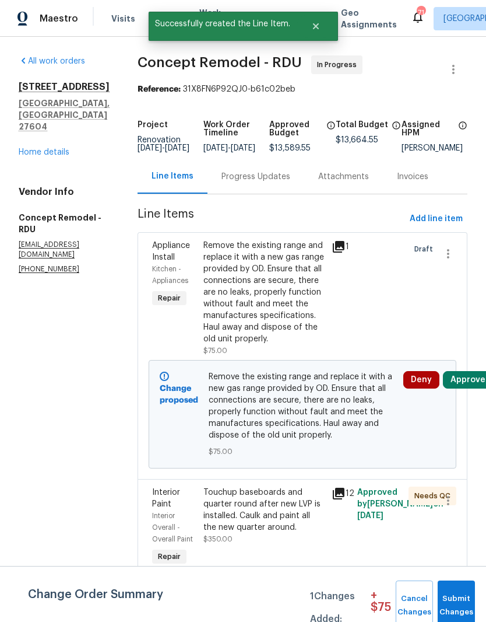
click at [464, 373] on button "Approve" at bounding box center [468, 379] width 50 height 17
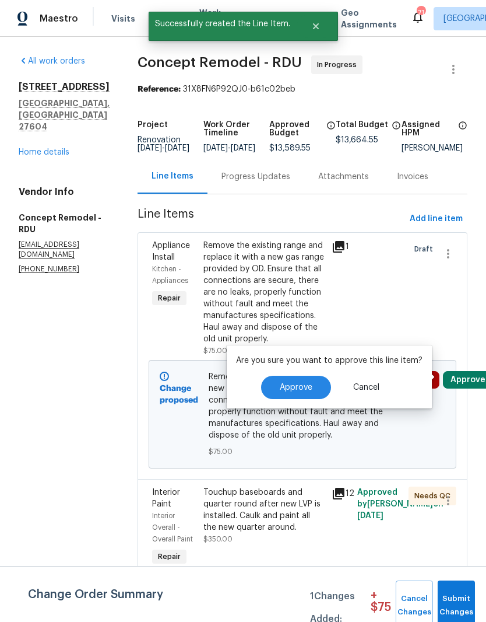
click at [314, 373] on div "Are you sure you want to approve this line item? Approve Cancel" at bounding box center [329, 376] width 205 height 63
click at [309, 387] on span "Approve" at bounding box center [296, 387] width 33 height 9
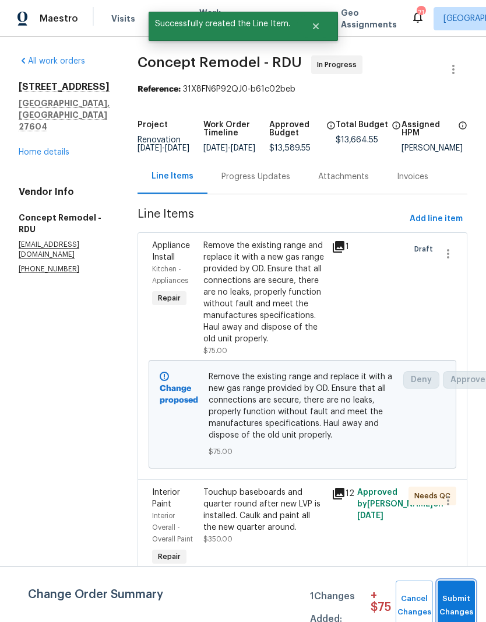
click at [461, 597] on span "Submit Changes" at bounding box center [457, 605] width 26 height 27
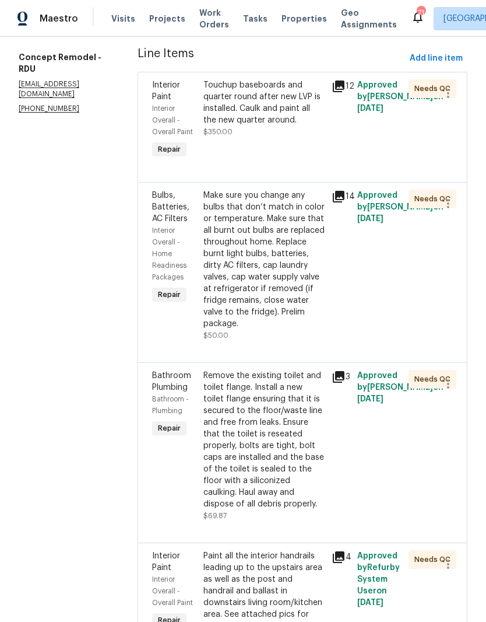
scroll to position [162, 0]
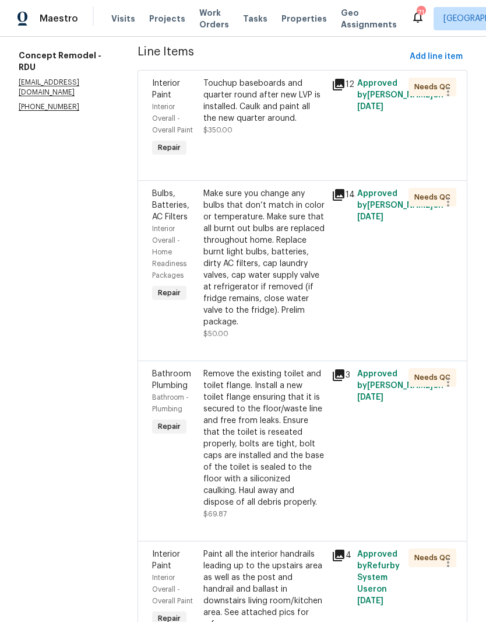
click at [273, 230] on div "Make sure you change any bulbs that don’t match in color or temperature. Make s…" at bounding box center [264, 258] width 121 height 140
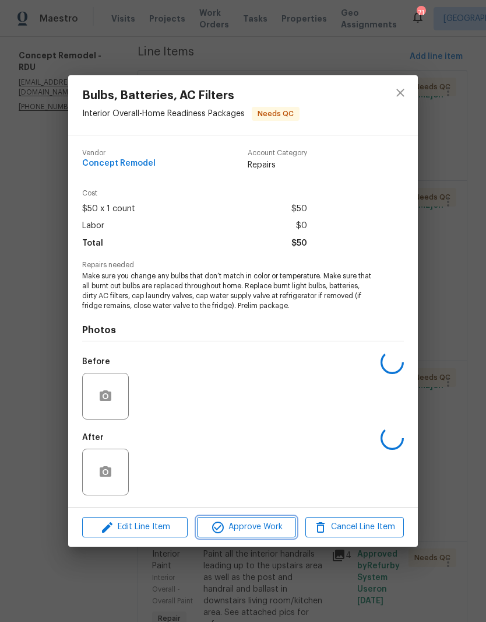
click at [238, 532] on span "Approve Work" at bounding box center [247, 527] width 92 height 15
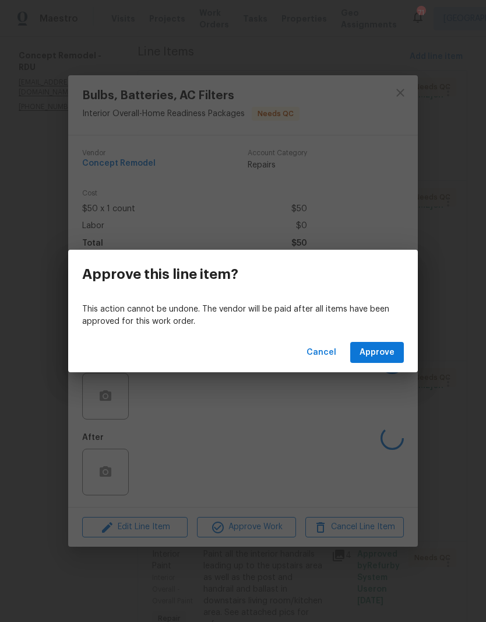
click at [373, 350] on span "Approve" at bounding box center [377, 352] width 35 height 15
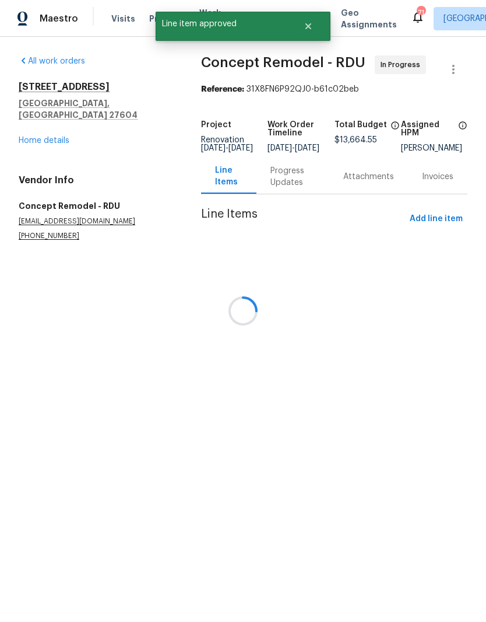
scroll to position [0, 0]
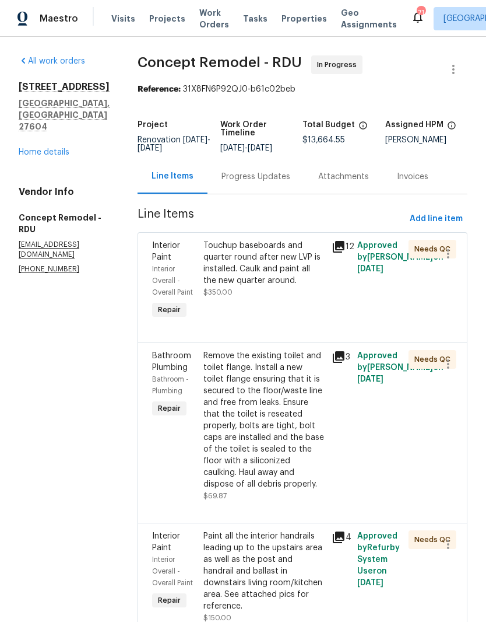
click at [270, 370] on div "Remove the existing toilet and toilet flange. Install a new toilet flange ensur…" at bounding box center [264, 420] width 121 height 140
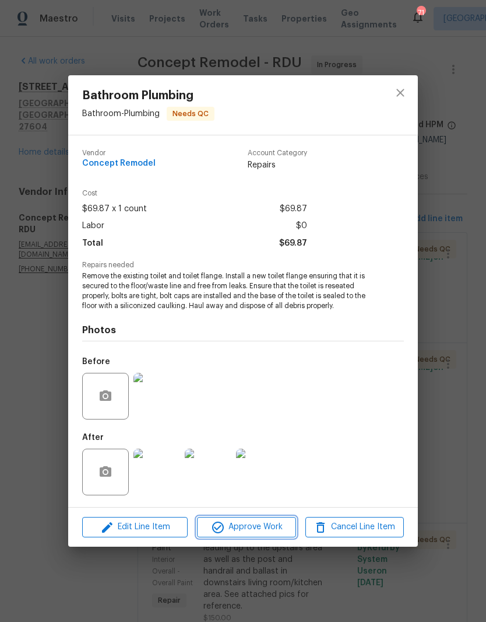
click at [252, 529] on span "Approve Work" at bounding box center [247, 527] width 92 height 15
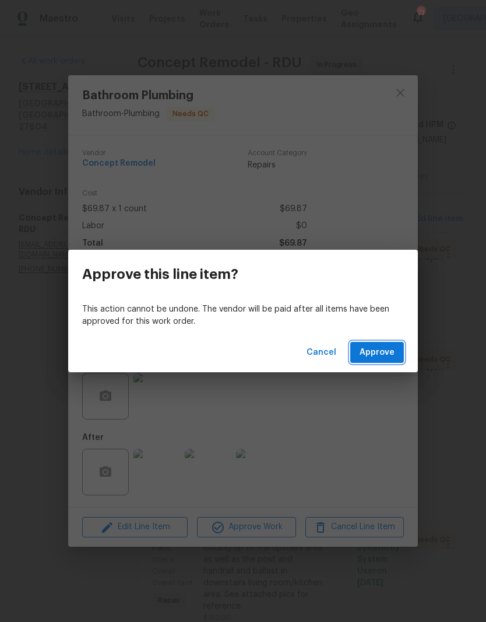
click at [375, 346] on span "Approve" at bounding box center [377, 352] width 35 height 15
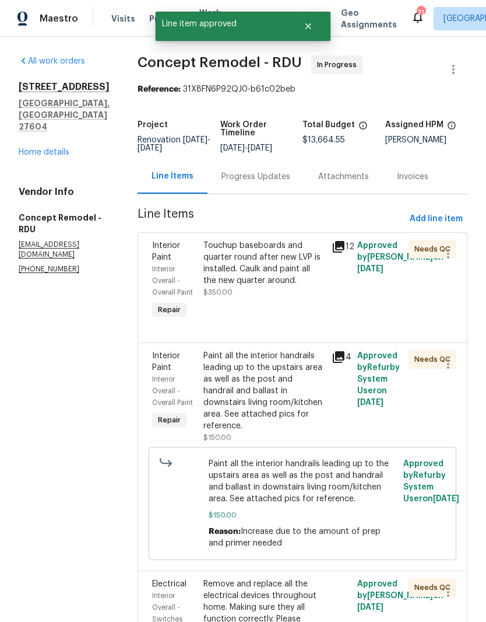
click at [262, 264] on div "Touchup baseboards and quarter round after new LVP is installed. Caulk and pain…" at bounding box center [264, 263] width 121 height 47
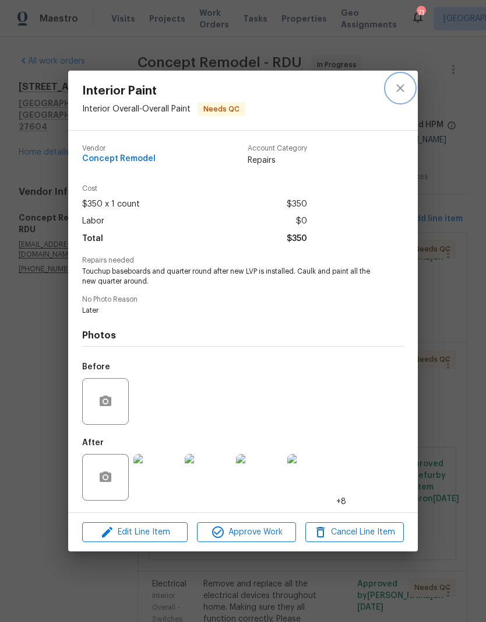
click at [410, 85] on button "close" at bounding box center [401, 88] width 28 height 28
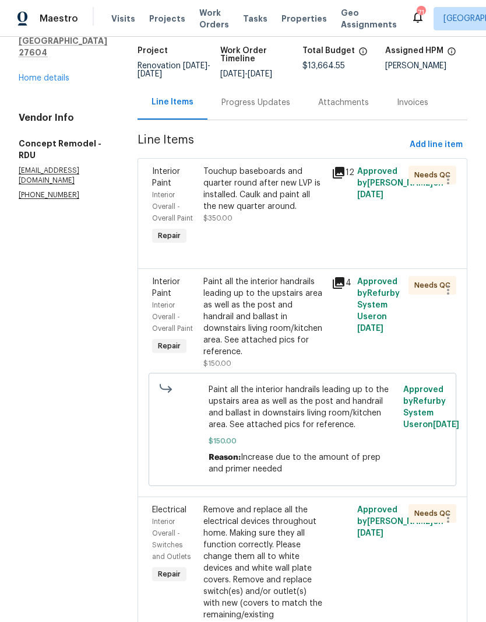
scroll to position [75, 0]
click at [268, 281] on div "Paint all the interior handrails leading up to the upstairs area as well as the…" at bounding box center [264, 316] width 121 height 82
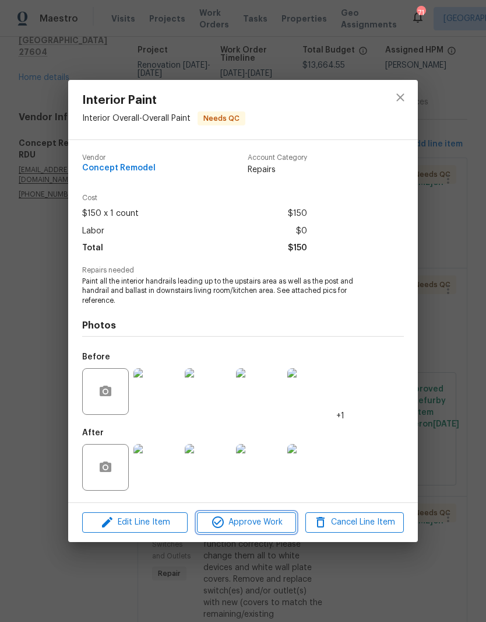
click at [266, 515] on button "Approve Work" at bounding box center [246, 522] width 99 height 20
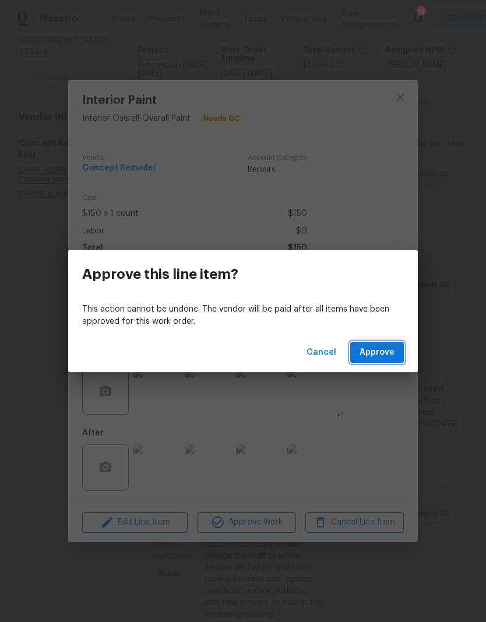
click at [388, 362] on button "Approve" at bounding box center [377, 353] width 54 height 22
click at [394, 367] on div "Cancel Loading..." at bounding box center [243, 352] width 350 height 40
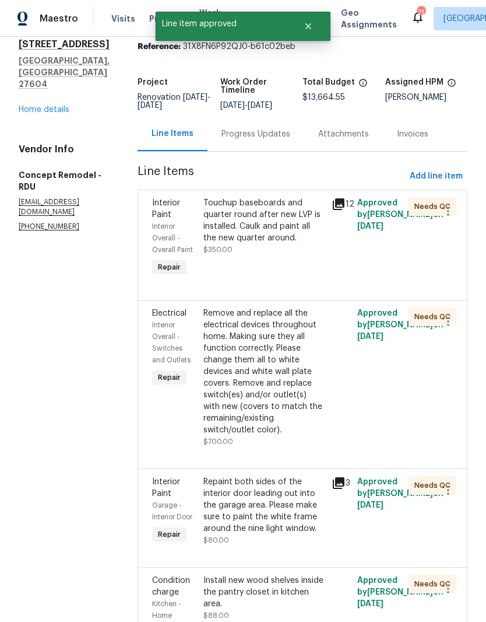
scroll to position [42, 0]
click at [268, 345] on div "Remove and replace all the electrical devices throughout home. Making sure they…" at bounding box center [264, 372] width 121 height 128
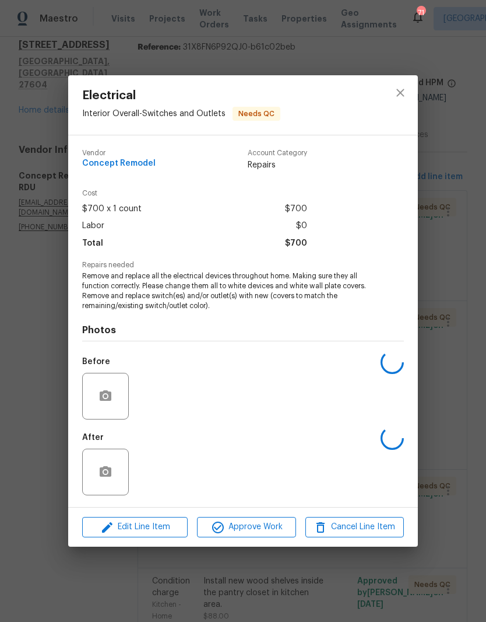
click at [273, 529] on span "Approve Work" at bounding box center [247, 527] width 92 height 15
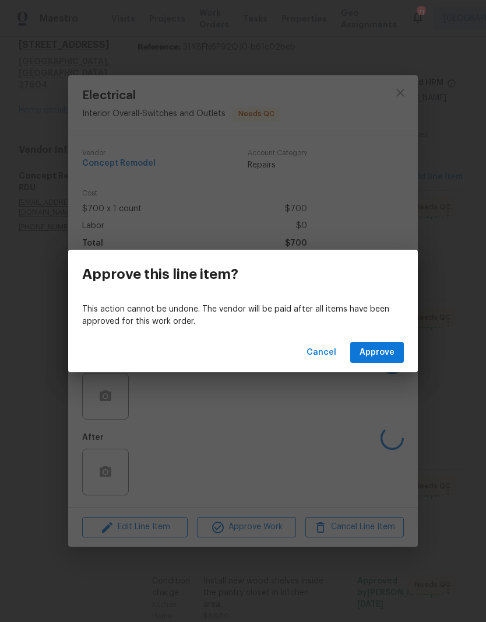
click at [387, 354] on span "Approve" at bounding box center [377, 352] width 35 height 15
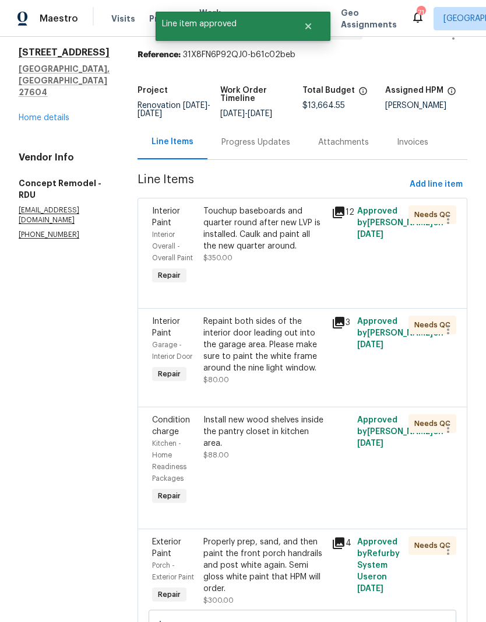
scroll to position [36, 0]
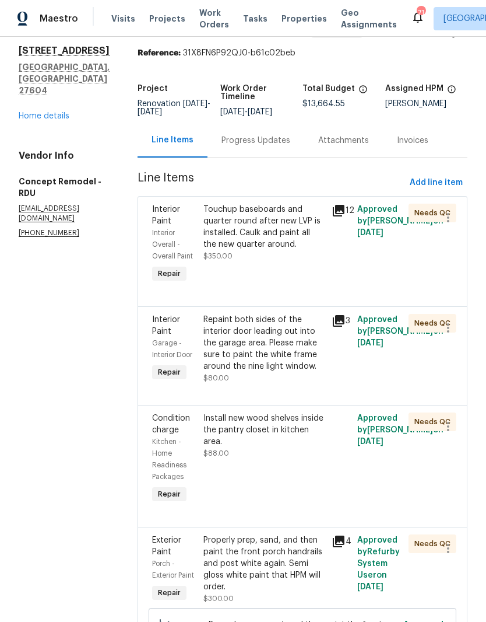
click at [275, 335] on div "Repaint both sides of the interior door leading out into the garage area. Pleas…" at bounding box center [264, 343] width 121 height 58
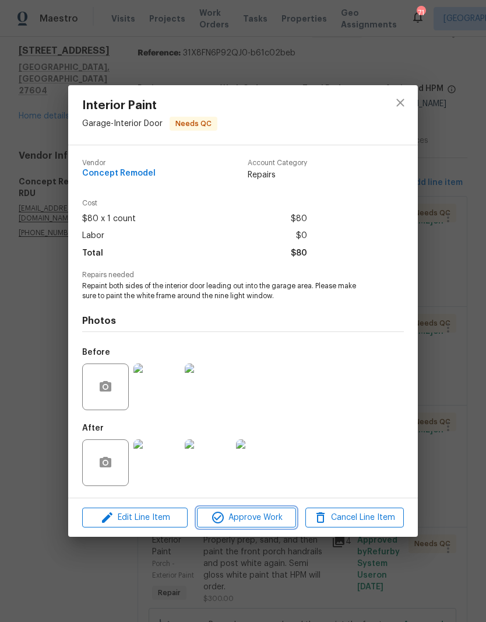
click at [253, 516] on span "Approve Work" at bounding box center [247, 517] width 92 height 15
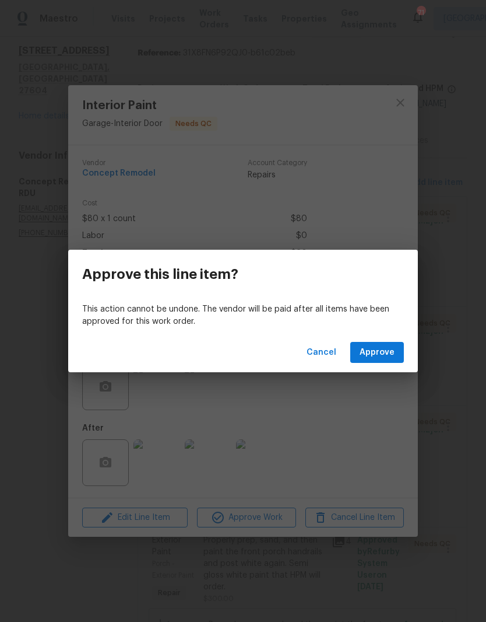
click at [389, 357] on span "Approve" at bounding box center [377, 352] width 35 height 15
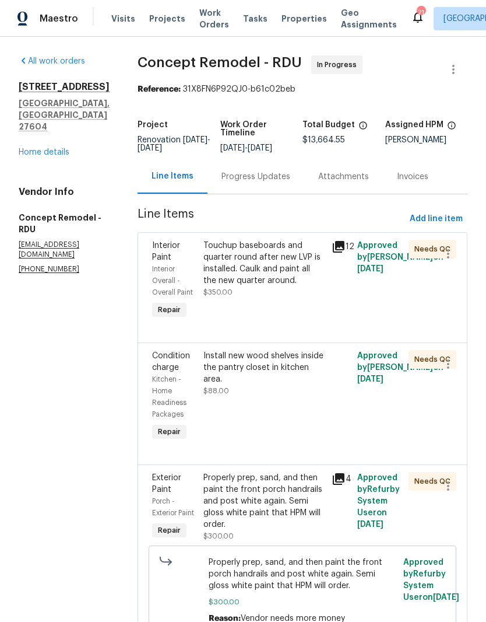
scroll to position [0, 0]
click at [282, 357] on div "Install new wood shelves inside the pantry closet in kitchen area. $88.00" at bounding box center [264, 373] width 121 height 47
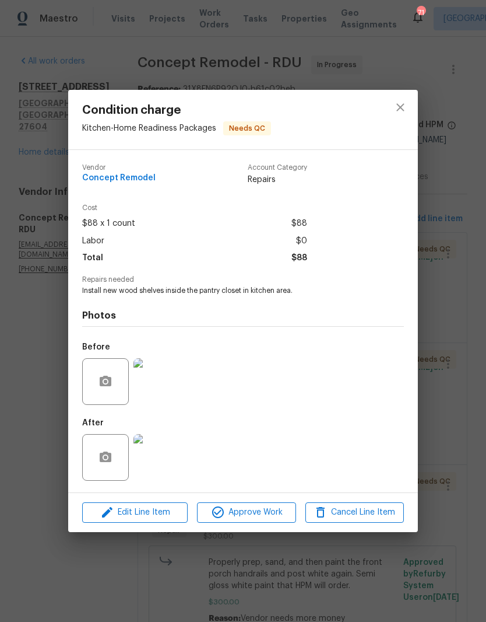
click at [168, 457] on img at bounding box center [157, 457] width 47 height 47
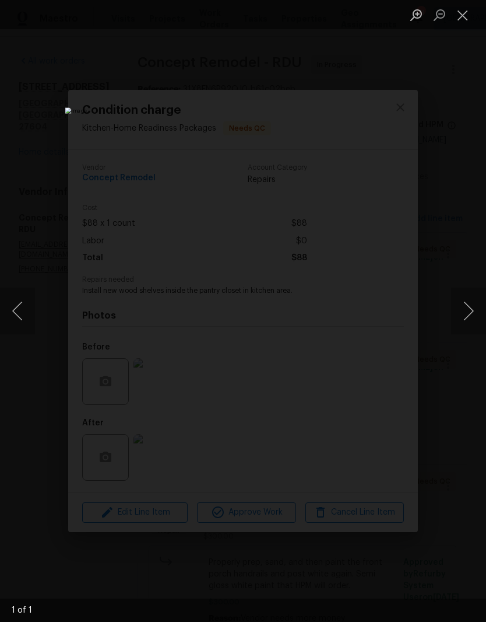
click at [466, 9] on button "Close lightbox" at bounding box center [462, 15] width 23 height 20
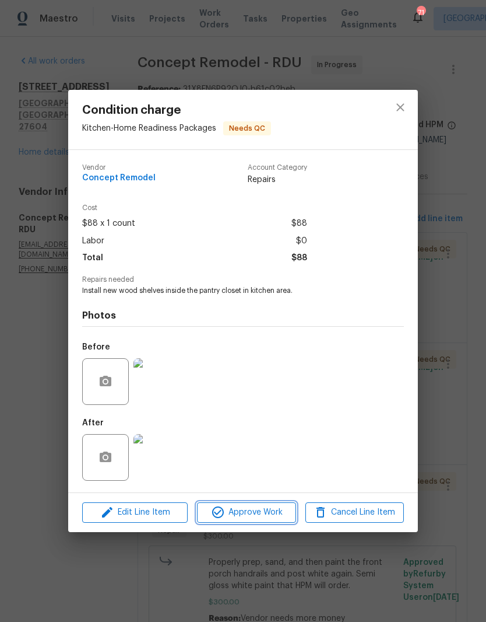
click at [249, 511] on span "Approve Work" at bounding box center [247, 512] width 92 height 15
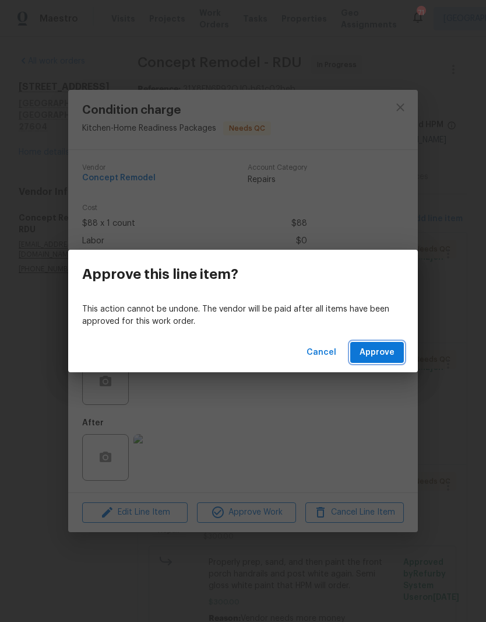
click at [381, 343] on button "Approve" at bounding box center [377, 353] width 54 height 22
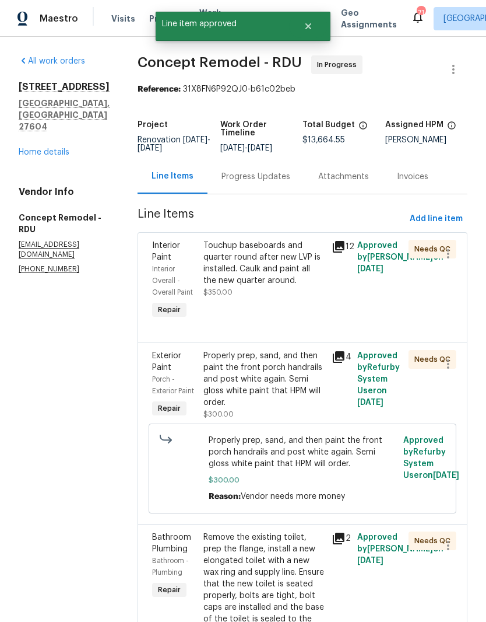
click at [275, 357] on div "Properly prep, sand, and then paint the front porch handrails and post white ag…" at bounding box center [264, 379] width 121 height 58
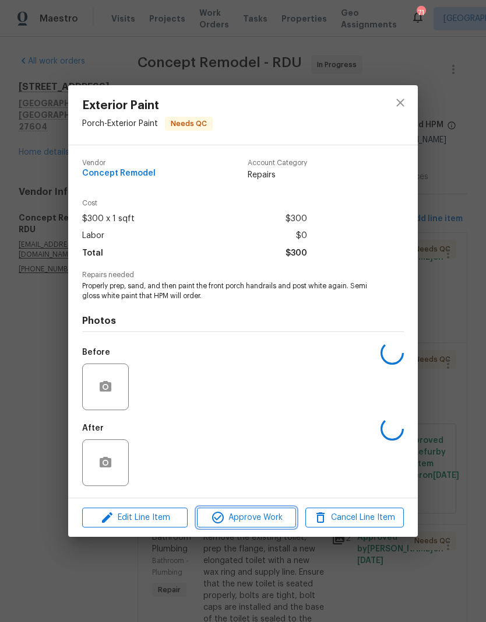
click at [265, 521] on span "Approve Work" at bounding box center [247, 517] width 92 height 15
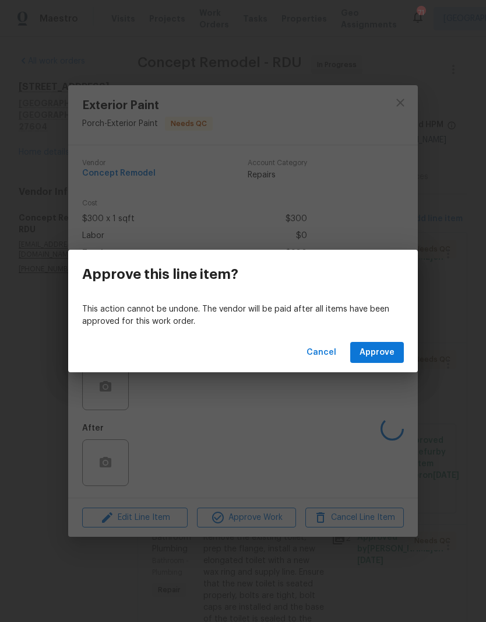
click at [384, 352] on span "Approve" at bounding box center [377, 352] width 35 height 15
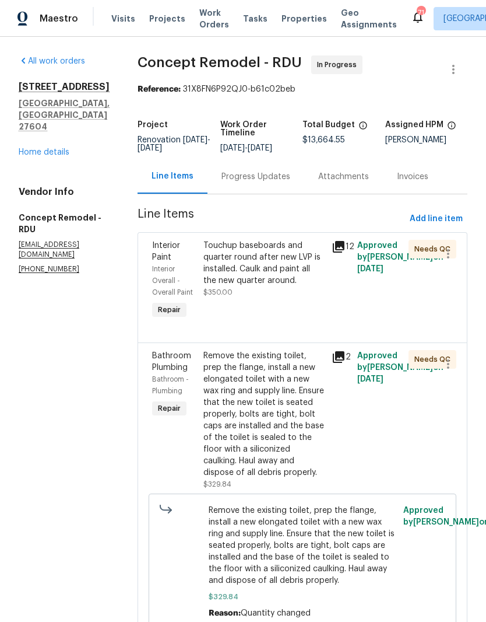
click at [264, 402] on div "Remove the existing toilet, prep the flange, install a new elongated toilet wit…" at bounding box center [264, 414] width 121 height 128
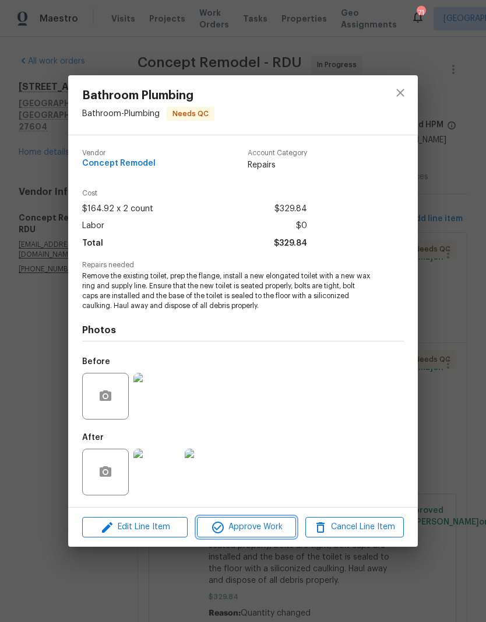
click at [257, 528] on span "Approve Work" at bounding box center [247, 527] width 92 height 15
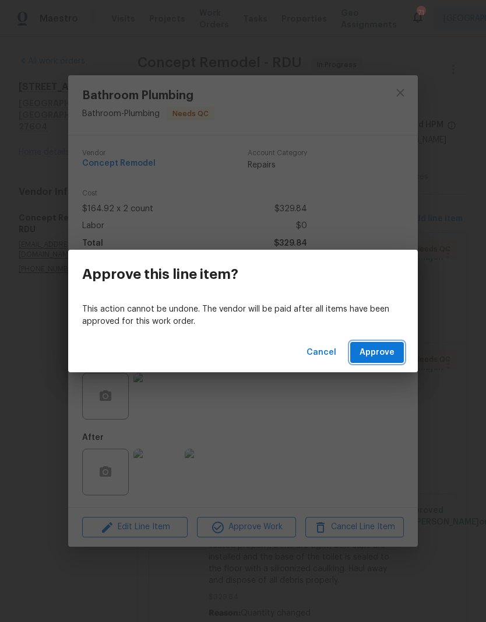
click at [391, 348] on span "Approve" at bounding box center [377, 352] width 35 height 15
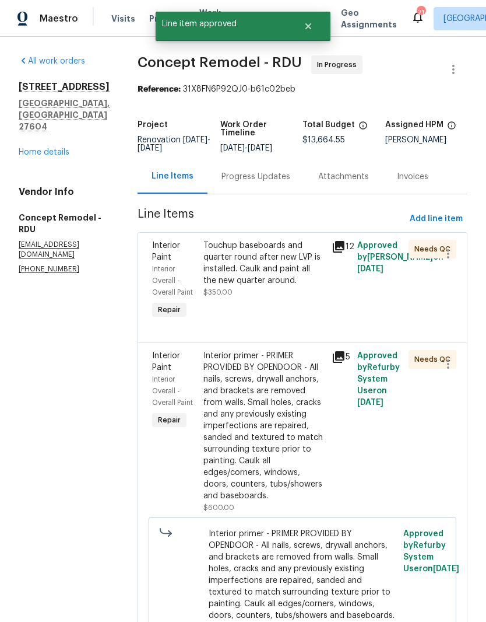
click at [271, 272] on div "Touchup baseboards and quarter round after new LVP is installed. Caulk and pain…" at bounding box center [264, 263] width 121 height 47
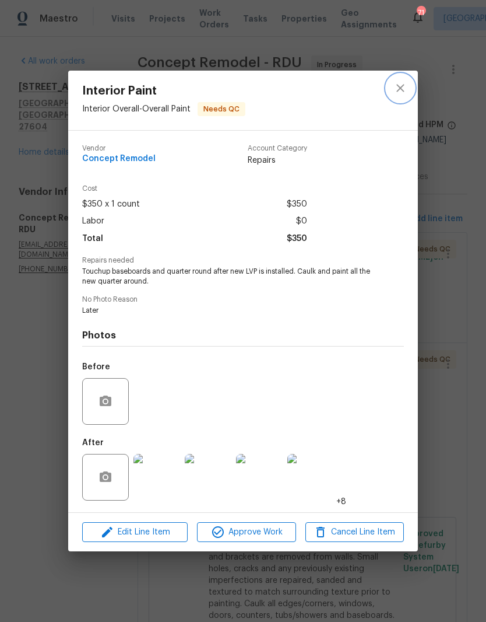
click at [413, 86] on button "close" at bounding box center [401, 88] width 28 height 28
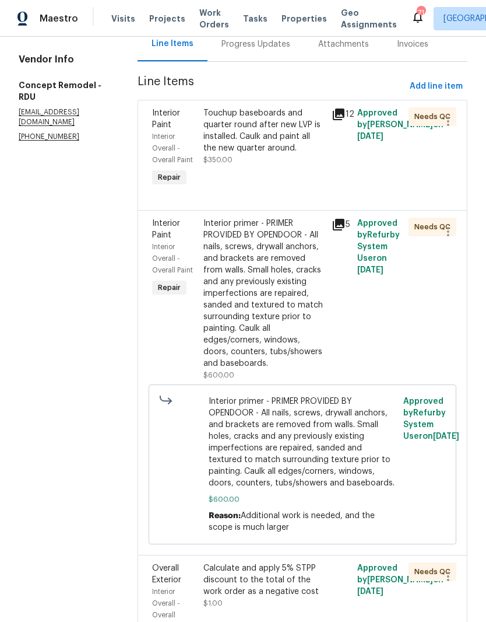
scroll to position [138, 0]
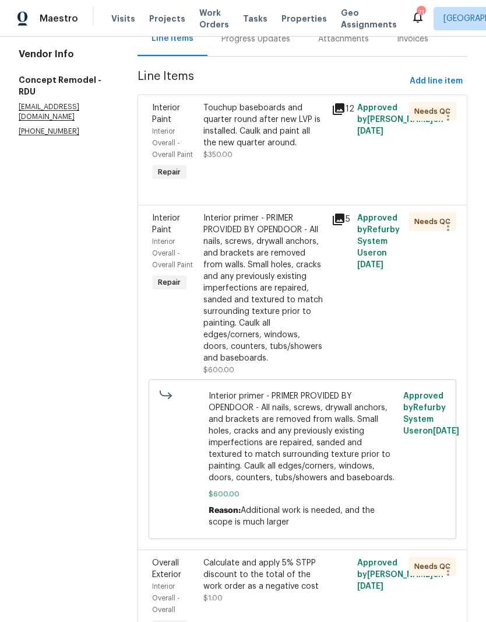
click at [287, 265] on div "Interior primer - PRIMER PROVIDED BY OPENDOOR - All nails, screws, drywall anch…" at bounding box center [264, 288] width 121 height 152
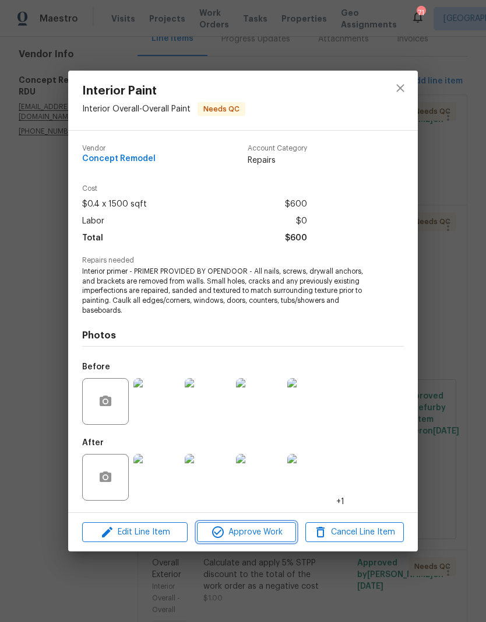
click at [272, 535] on span "Approve Work" at bounding box center [247, 532] width 92 height 15
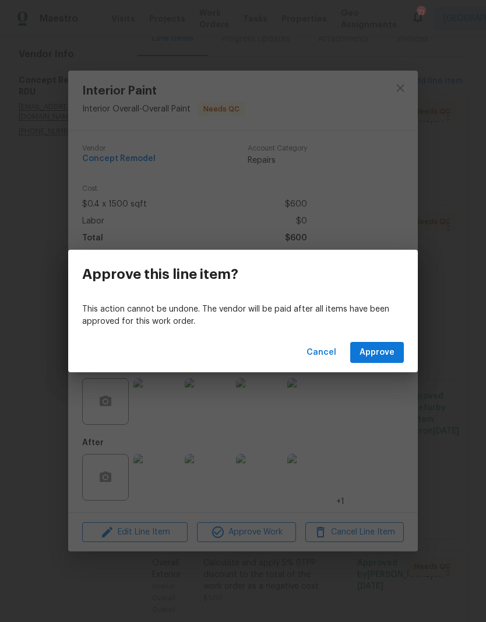
click at [395, 356] on button "Approve" at bounding box center [377, 353] width 54 height 22
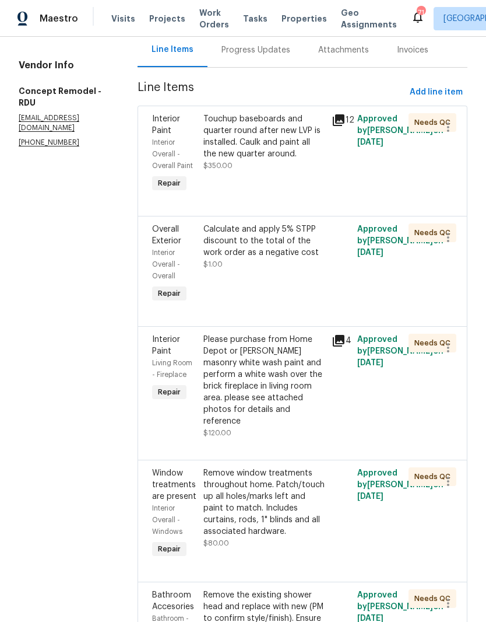
scroll to position [131, 0]
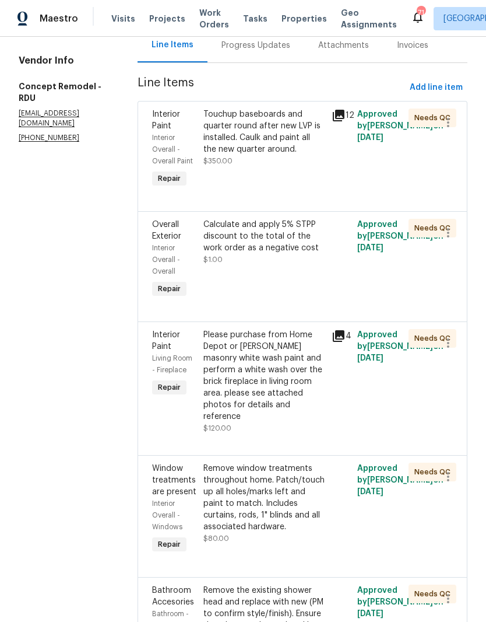
click at [264, 351] on div "Please purchase from Home Depot or Lowe’s masonry white wash paint and perform …" at bounding box center [264, 375] width 121 height 93
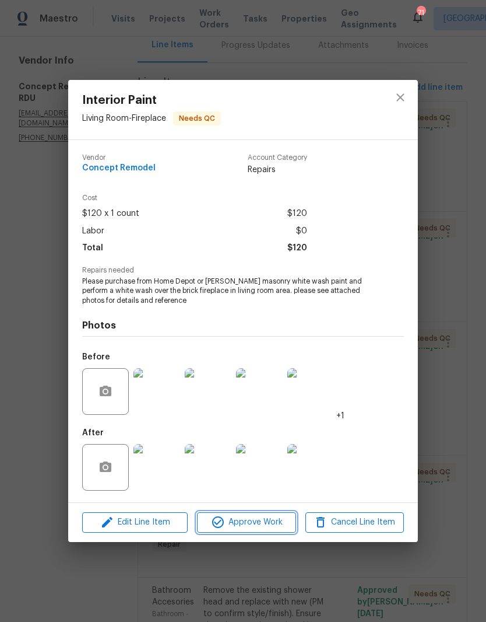
click at [272, 522] on span "Approve Work" at bounding box center [247, 522] width 92 height 15
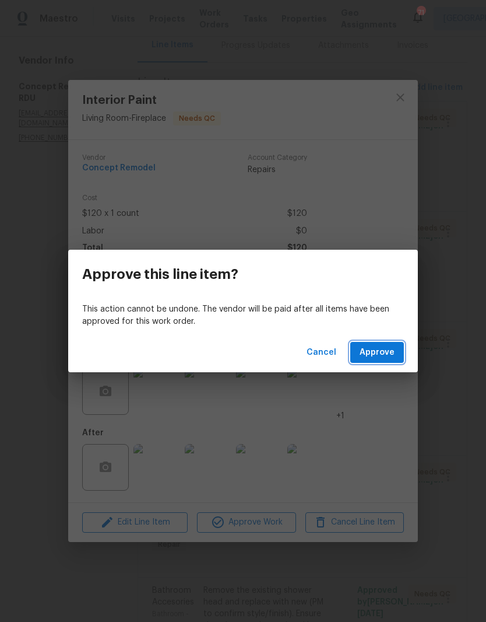
click at [381, 346] on span "Approve" at bounding box center [377, 352] width 35 height 15
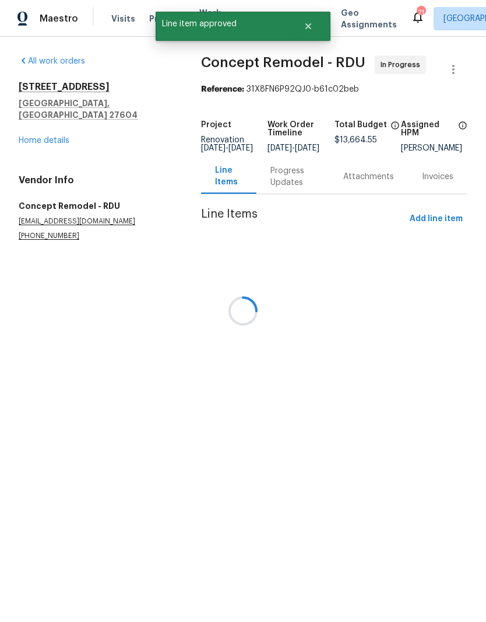
scroll to position [0, 0]
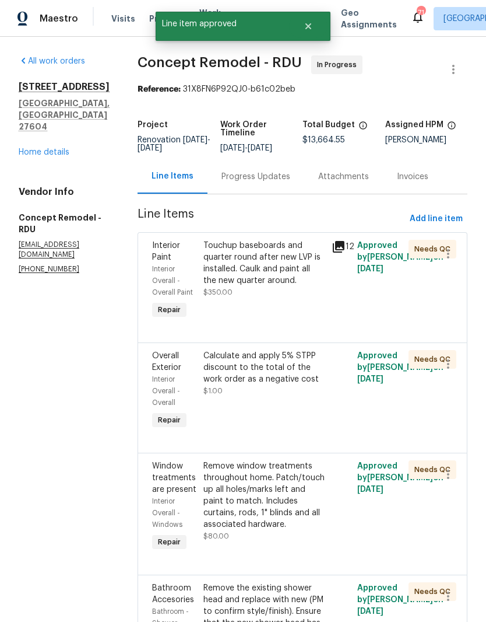
click at [254, 465] on div "Remove window treatments throughout home. Patch/touch up all holes/marks left a…" at bounding box center [264, 495] width 121 height 70
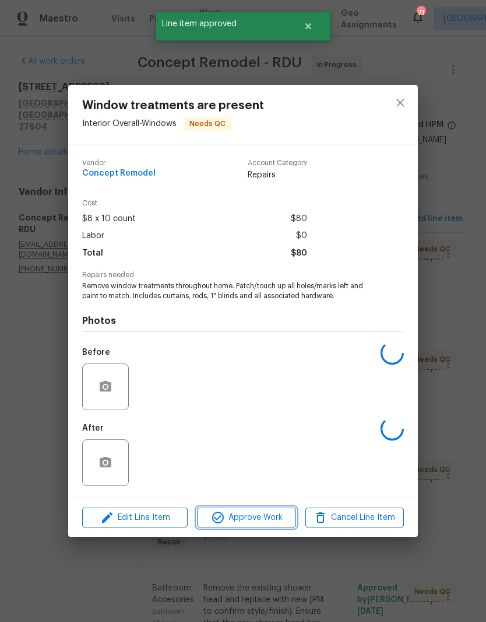
click at [268, 521] on span "Approve Work" at bounding box center [247, 517] width 92 height 15
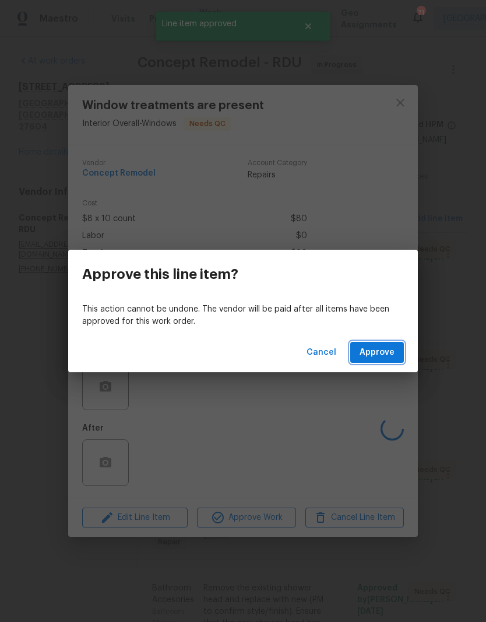
click at [381, 355] on span "Approve" at bounding box center [377, 352] width 35 height 15
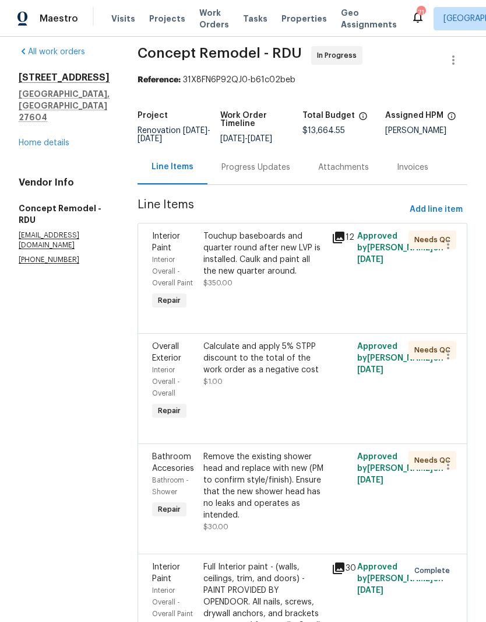
scroll to position [9, 0]
click at [275, 458] on div "Remove the existing shower head and replace with new (PM to confirm style/finis…" at bounding box center [264, 486] width 121 height 70
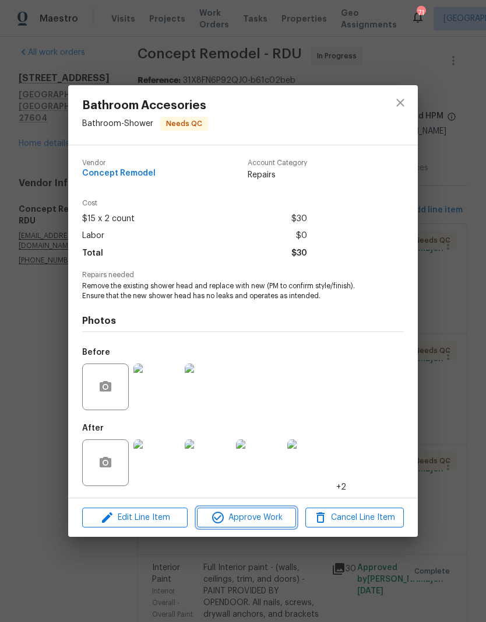
click at [252, 513] on span "Approve Work" at bounding box center [247, 517] width 92 height 15
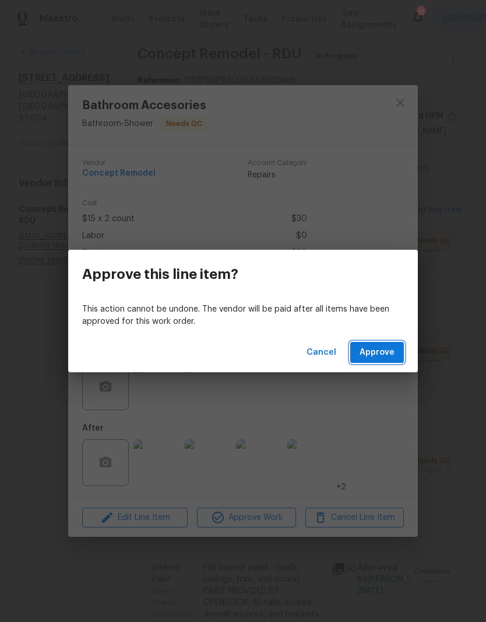
click at [391, 348] on span "Approve" at bounding box center [377, 352] width 35 height 15
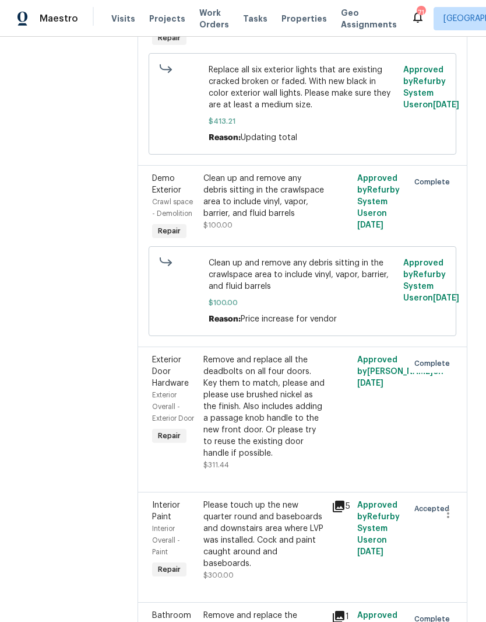
scroll to position [1623, 0]
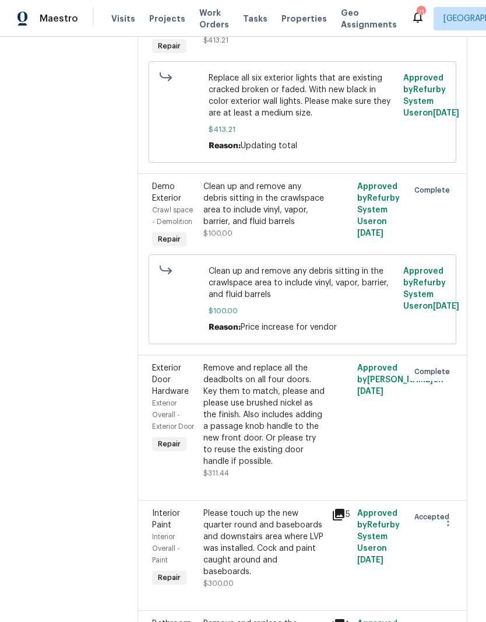
click at [271, 507] on div "Please touch up the new quarter round and baseboards and downstairs area where …" at bounding box center [264, 548] width 121 height 82
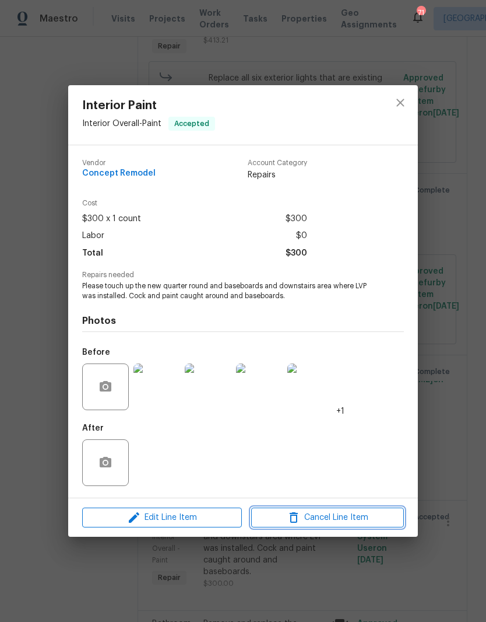
click at [301, 525] on button "Cancel Line Item" at bounding box center [327, 517] width 153 height 20
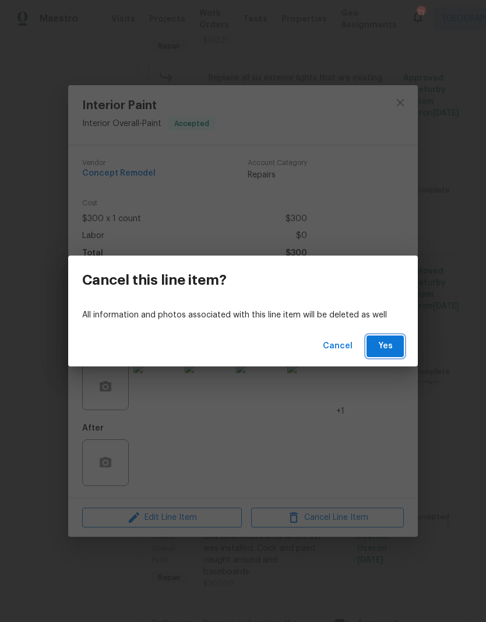
click at [388, 349] on span "Yes" at bounding box center [385, 346] width 19 height 15
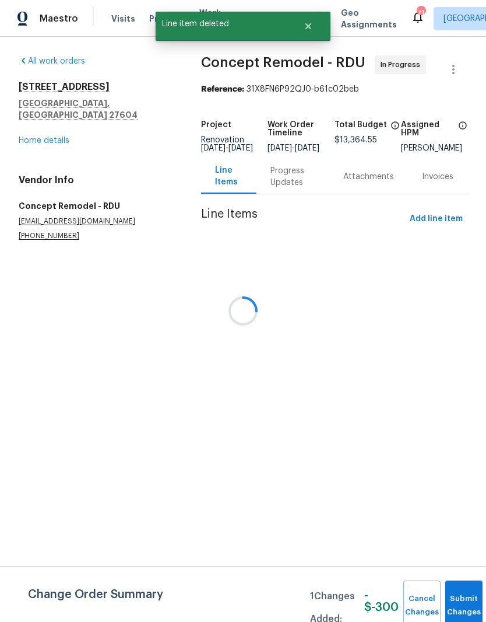
scroll to position [0, 0]
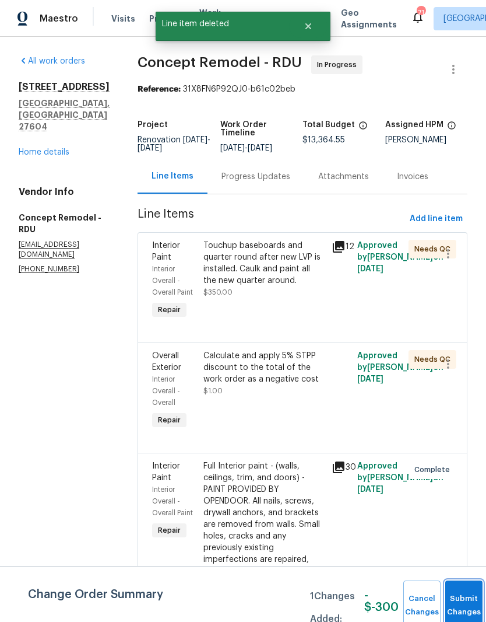
click at [454, 602] on button "Submit Changes" at bounding box center [463, 605] width 37 height 50
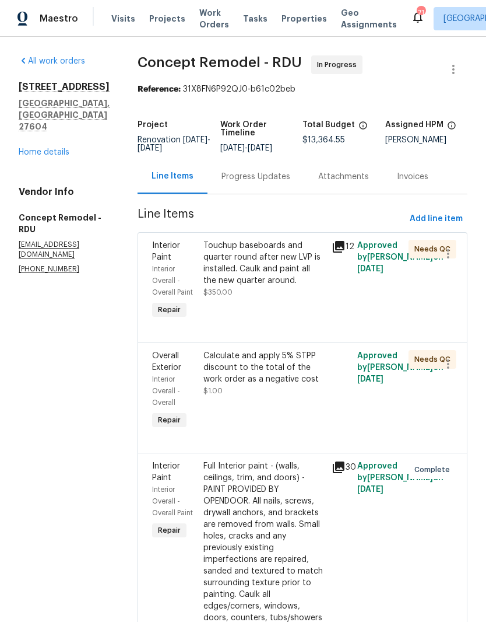
click at [44, 148] on link "Home details" at bounding box center [44, 152] width 51 height 8
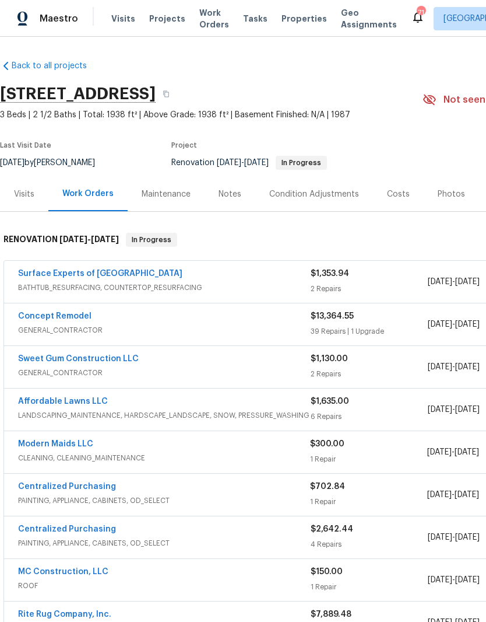
click at [121, 269] on link "Surface Experts of [GEOGRAPHIC_DATA]" at bounding box center [100, 273] width 164 height 8
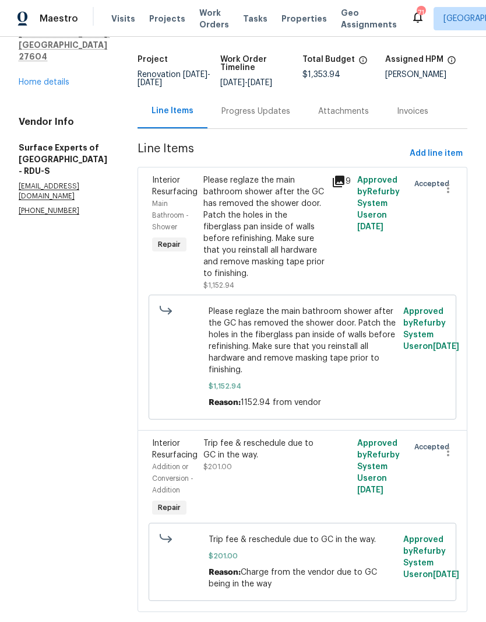
scroll to position [69, 0]
click at [272, 224] on div "Please reglaze the main bathroom shower after the GC has removed the shower doo…" at bounding box center [264, 227] width 121 height 105
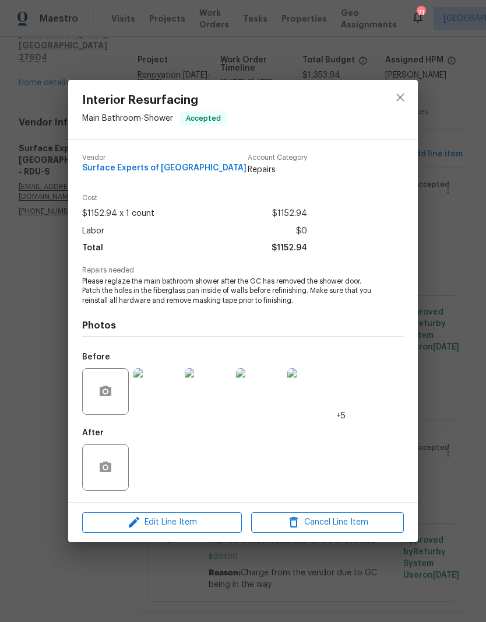
click at [163, 406] on img at bounding box center [157, 391] width 47 height 47
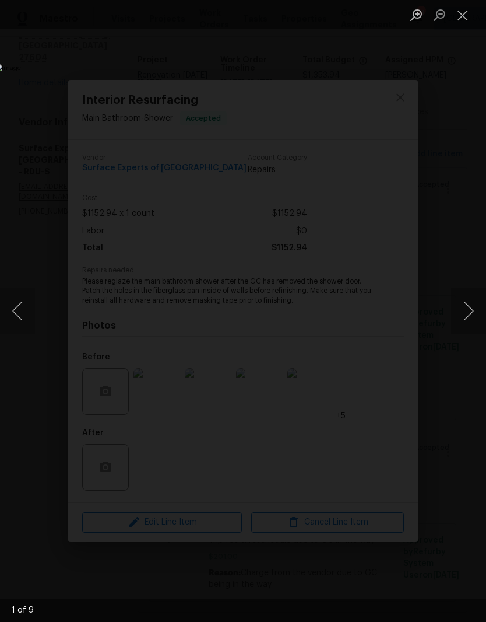
click at [381, 313] on img "Lightbox" at bounding box center [188, 311] width 387 height 494
click at [468, 315] on button "Next image" at bounding box center [468, 310] width 35 height 47
click at [468, 313] on button "Next image" at bounding box center [468, 310] width 35 height 47
click at [465, 310] on button "Next image" at bounding box center [468, 310] width 35 height 47
click at [468, 309] on button "Next image" at bounding box center [468, 310] width 35 height 47
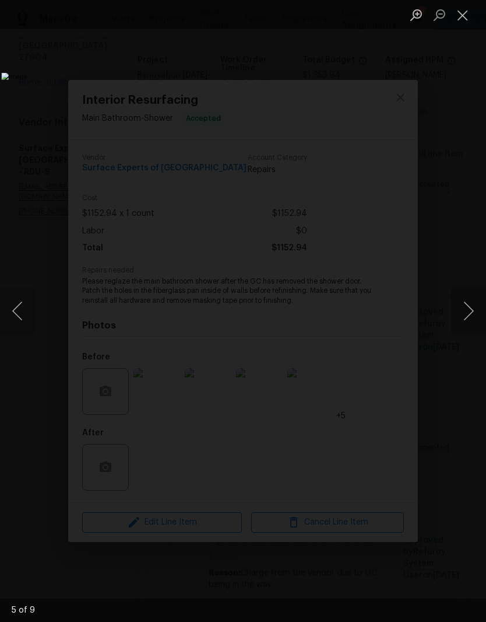
click at [467, 312] on button "Next image" at bounding box center [468, 310] width 35 height 47
click at [468, 313] on button "Next image" at bounding box center [468, 310] width 35 height 47
click at [469, 313] on button "Next image" at bounding box center [468, 310] width 35 height 47
click at [469, 315] on button "Next image" at bounding box center [468, 310] width 35 height 47
click at [466, 314] on button "Next image" at bounding box center [468, 310] width 35 height 47
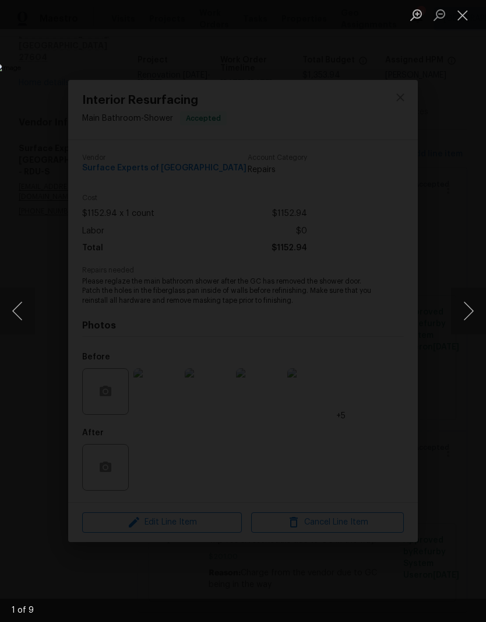
click at [465, 315] on button "Next image" at bounding box center [468, 310] width 35 height 47
click at [471, 14] on button "Close lightbox" at bounding box center [462, 15] width 23 height 20
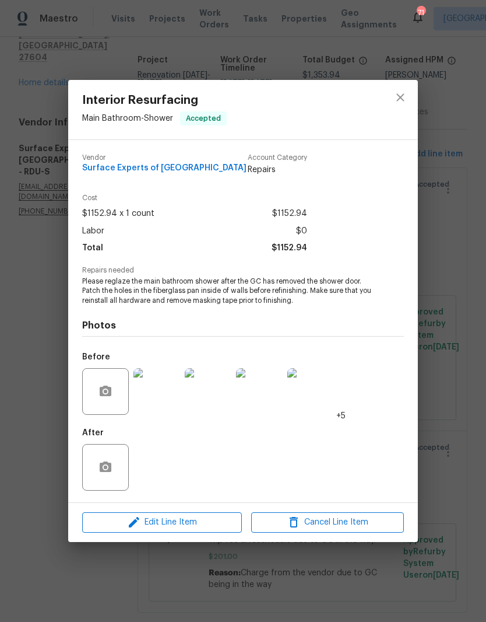
click at [166, 471] on div "After" at bounding box center [243, 460] width 322 height 76
click at [245, 475] on div "After" at bounding box center [243, 460] width 322 height 76
click at [349, 467] on div "After" at bounding box center [243, 460] width 322 height 76
click at [406, 94] on icon "close" at bounding box center [401, 97] width 14 height 14
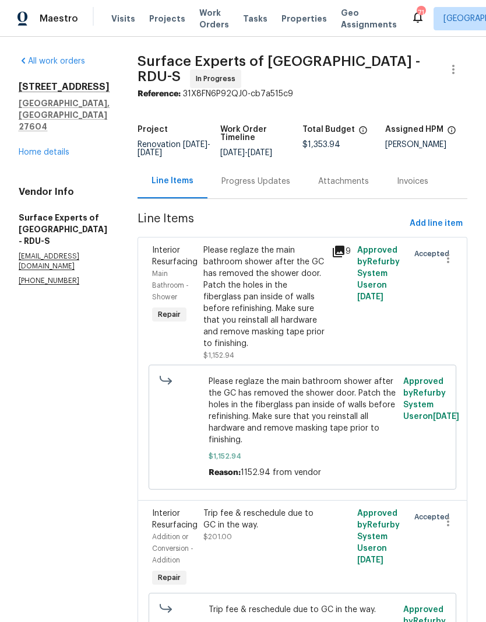
scroll to position [0, 0]
click at [278, 187] on div "Progress Updates" at bounding box center [256, 182] width 69 height 12
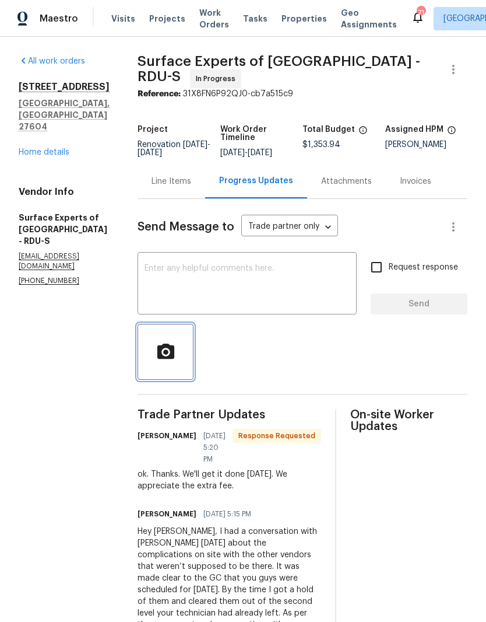
click at [184, 371] on button "button" at bounding box center [166, 352] width 56 height 56
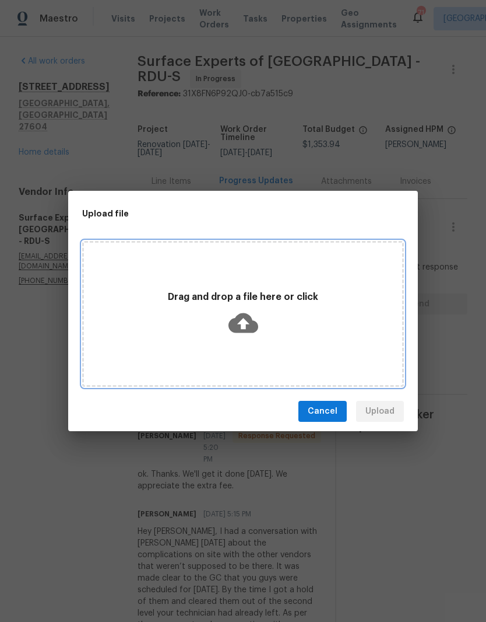
click at [263, 329] on div "Drag and drop a file here or click" at bounding box center [243, 313] width 318 height 55
